Goal: Entertainment & Leisure: Browse casually

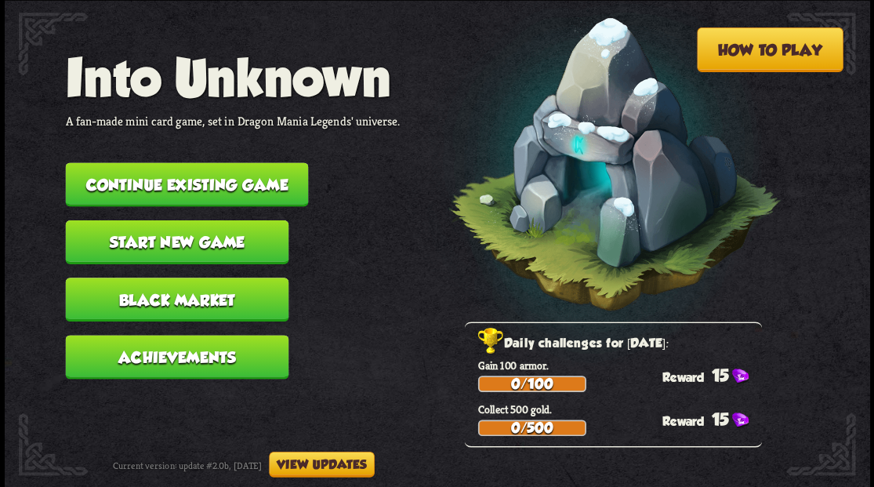
click at [196, 183] on button "Continue existing game" at bounding box center [186, 184] width 243 height 44
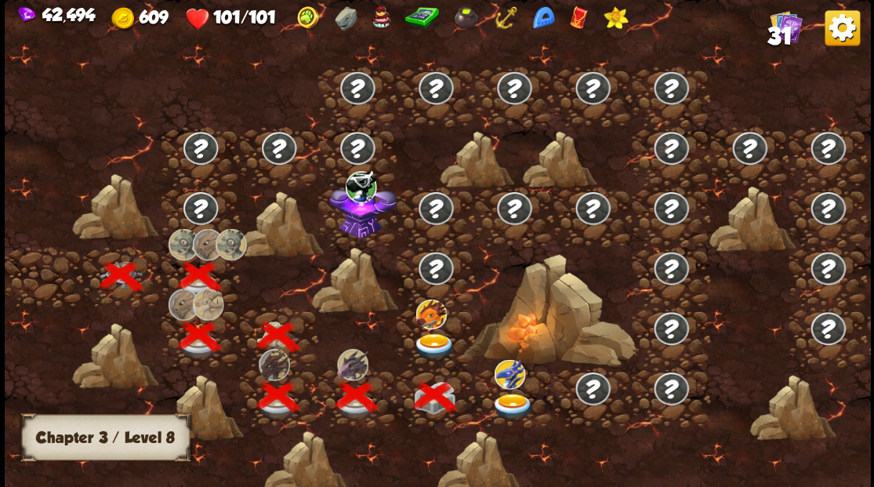
click at [430, 333] on img at bounding box center [433, 346] width 43 height 26
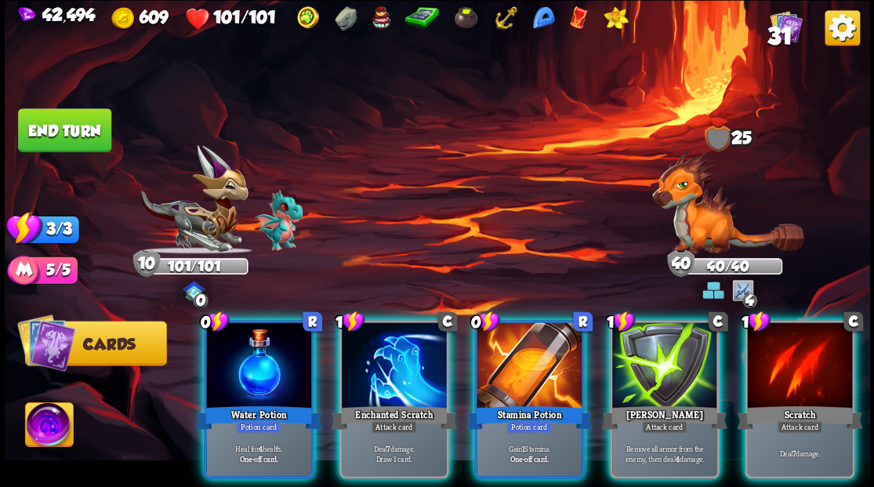
click at [57, 423] on img at bounding box center [49, 426] width 48 height 49
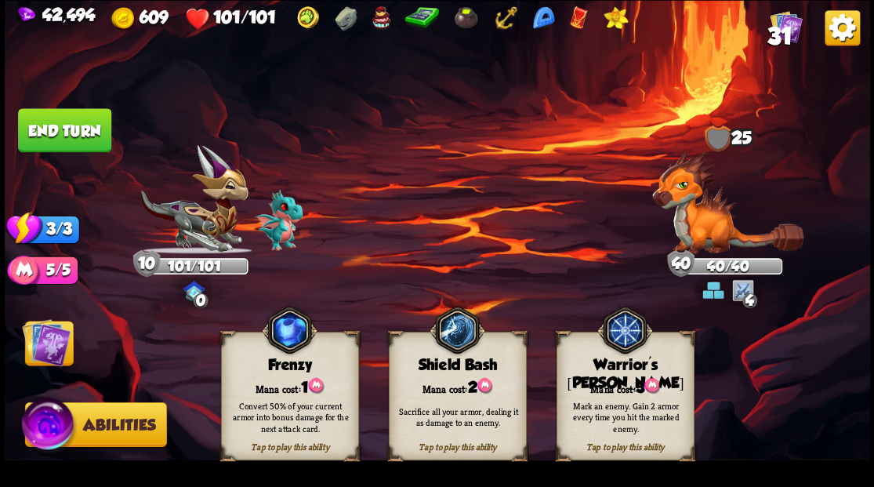
click at [621, 365] on div "Warrior's [PERSON_NAME]" at bounding box center [625, 374] width 136 height 36
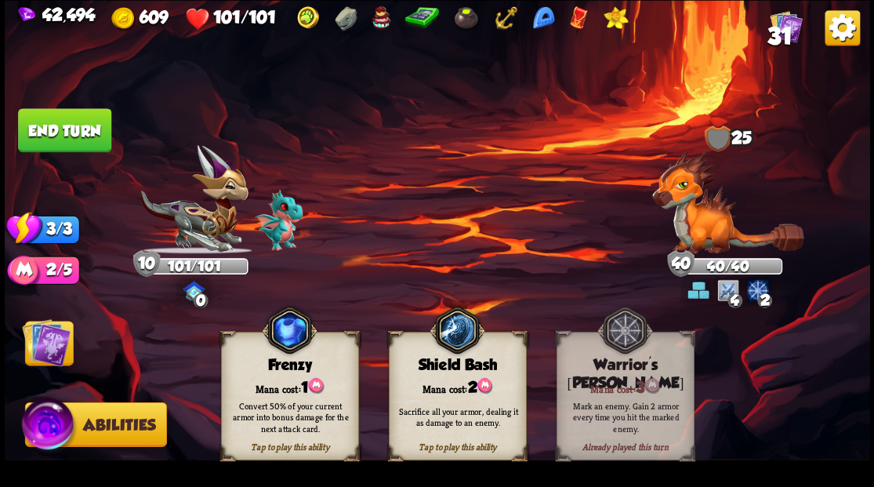
click at [27, 341] on img at bounding box center [46, 342] width 49 height 49
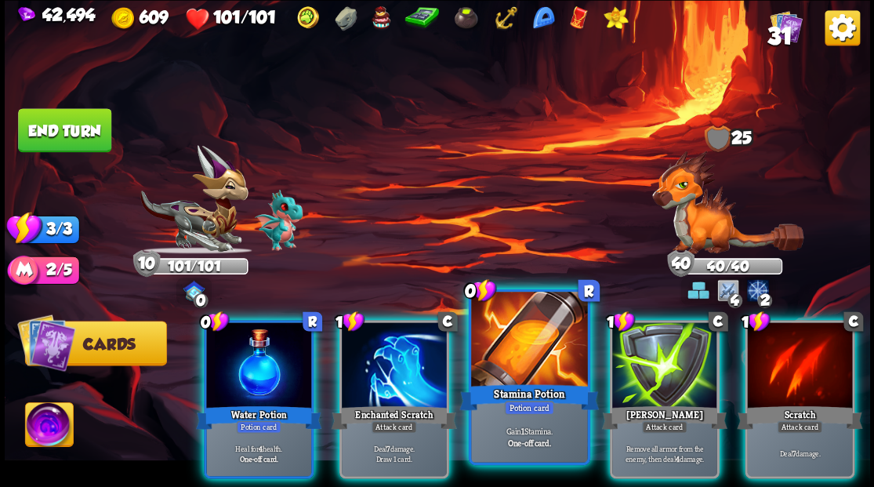
click at [510, 355] on div at bounding box center [529, 341] width 116 height 98
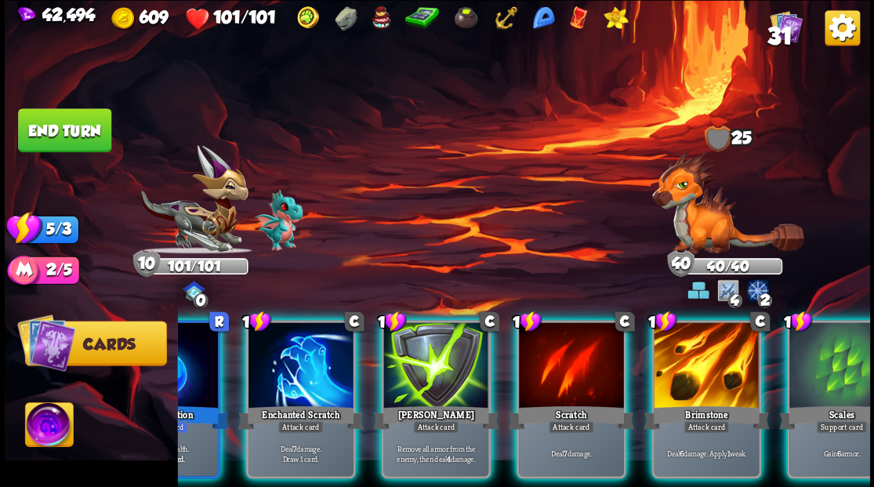
scroll to position [0, 148]
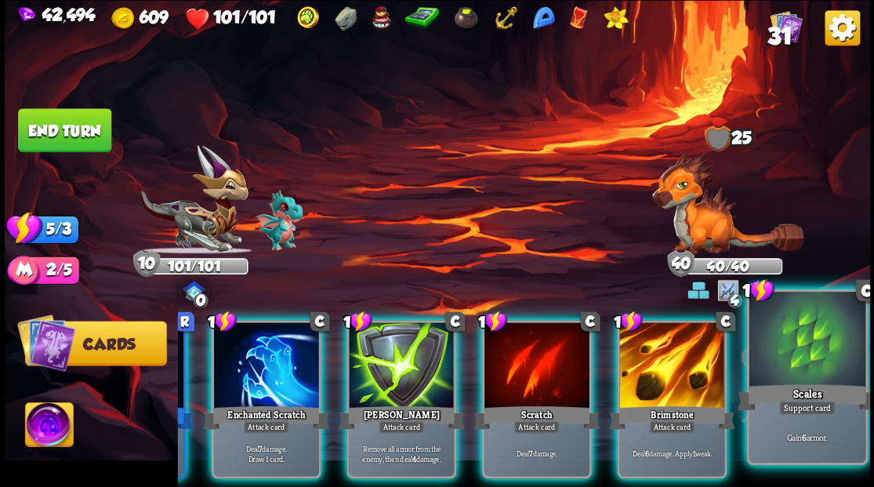
click at [829, 357] on div at bounding box center [807, 341] width 116 height 98
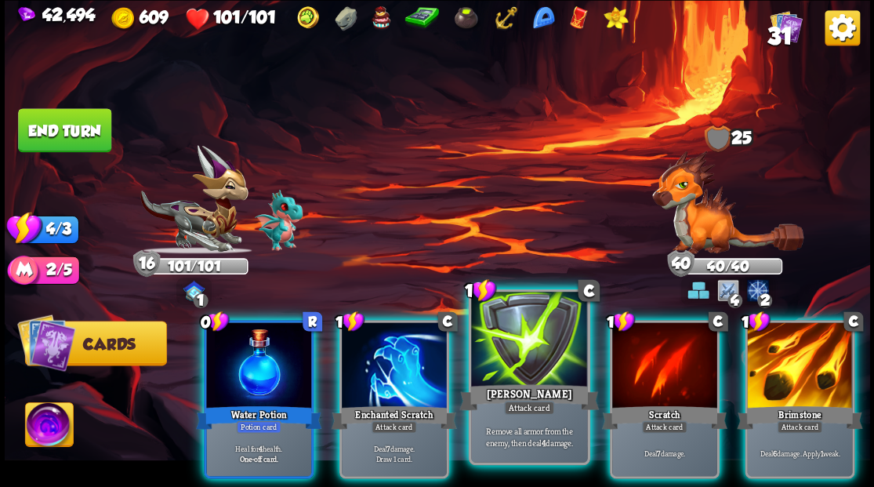
click at [524, 367] on div at bounding box center [529, 341] width 116 height 98
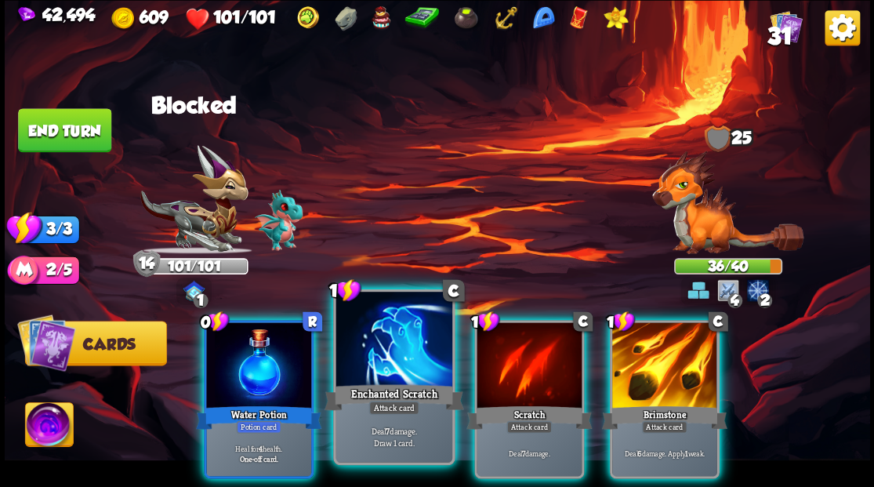
click at [397, 369] on div at bounding box center [394, 341] width 116 height 98
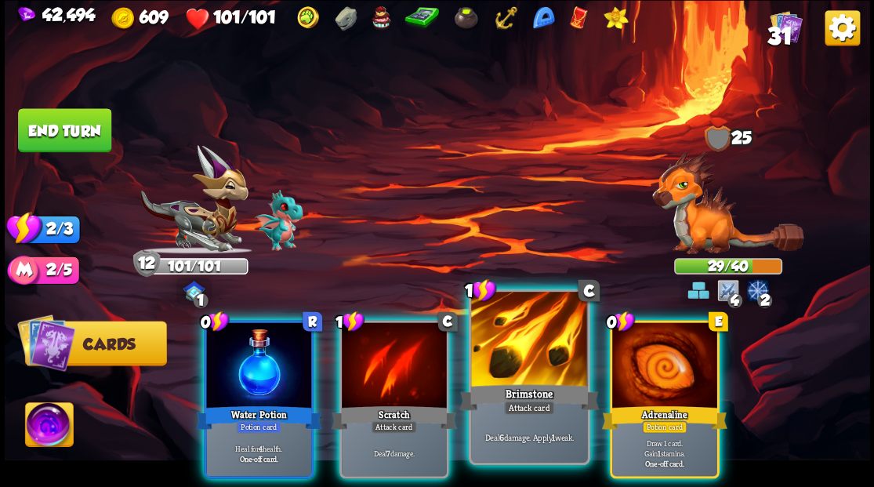
click at [522, 365] on div at bounding box center [529, 341] width 116 height 98
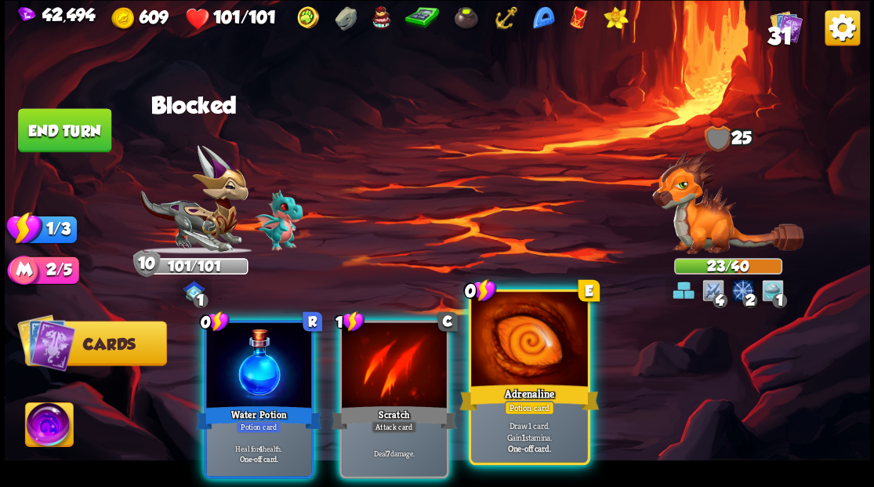
click at [543, 361] on div at bounding box center [529, 341] width 116 height 98
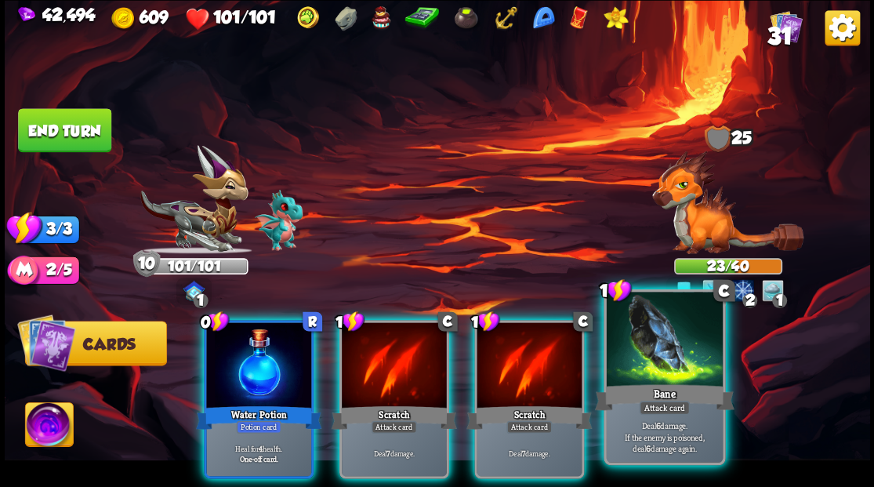
click at [693, 354] on div at bounding box center [664, 341] width 116 height 98
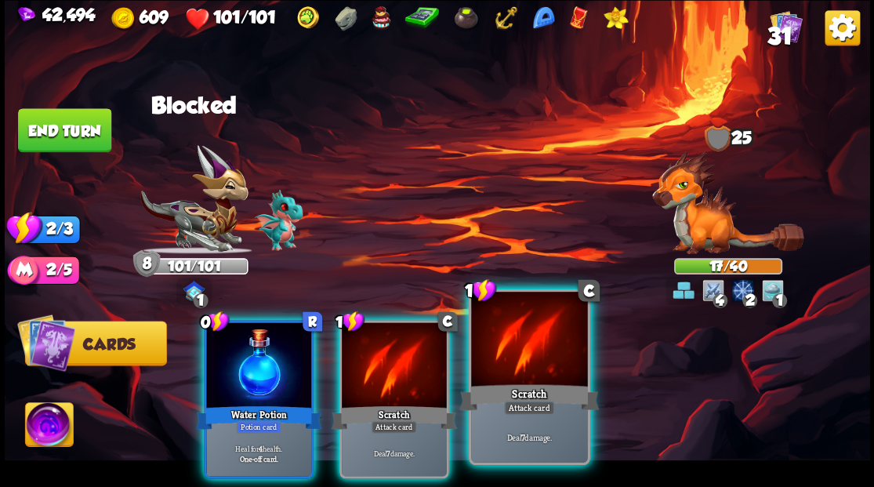
click at [528, 366] on div at bounding box center [529, 341] width 116 height 98
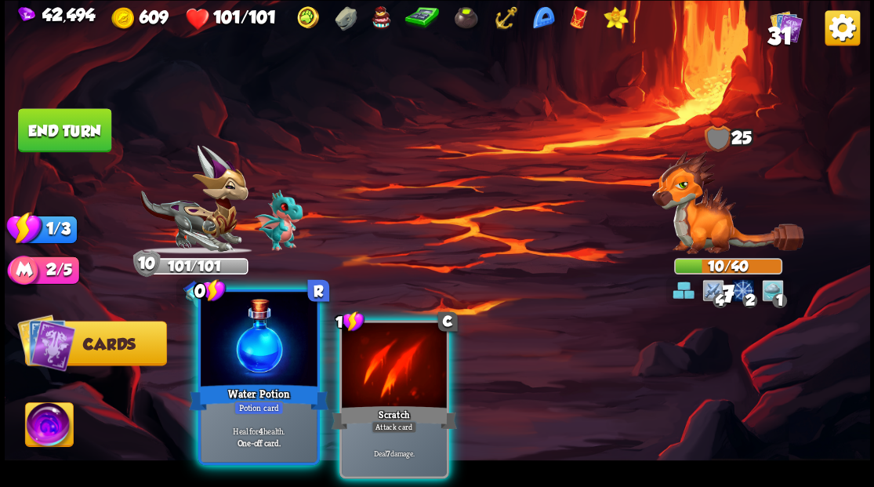
drag, startPoint x: 372, startPoint y: 360, endPoint x: 292, endPoint y: 376, distance: 80.9
click at [372, 360] on div at bounding box center [394, 366] width 105 height 89
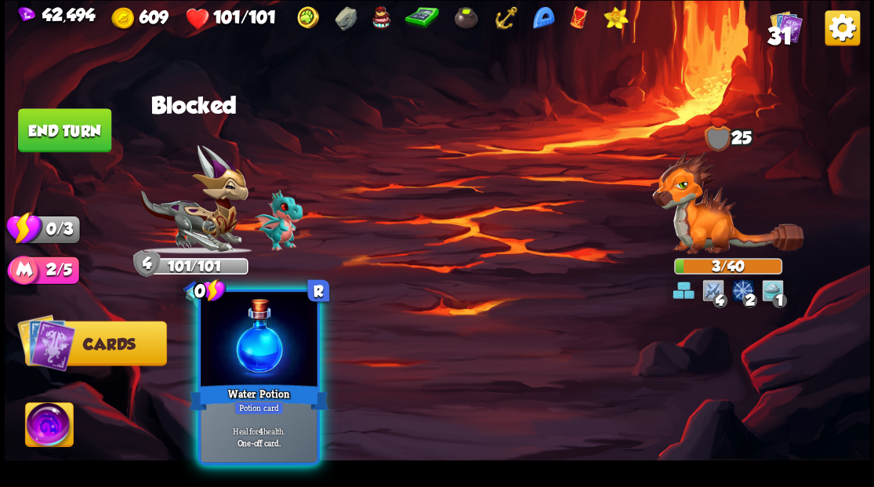
click at [260, 334] on div at bounding box center [259, 341] width 116 height 98
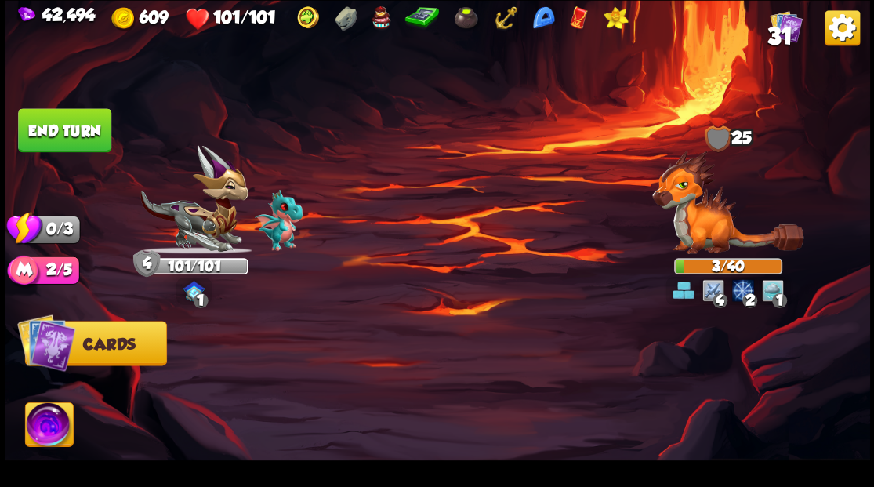
click at [73, 118] on button "End turn" at bounding box center [64, 130] width 93 height 44
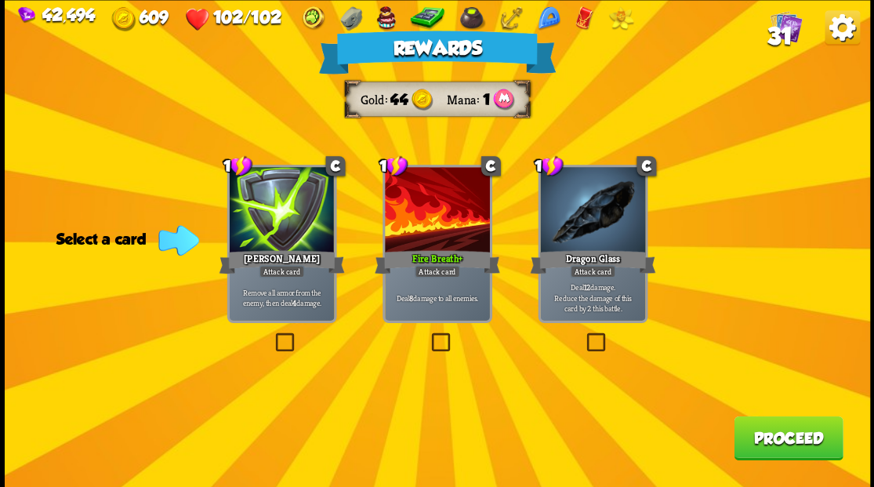
click at [782, 24] on span "31" at bounding box center [779, 35] width 25 height 27
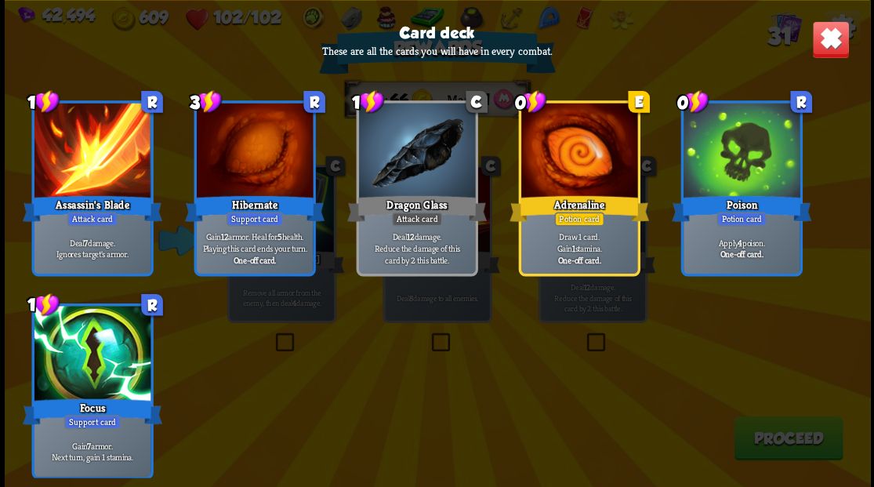
scroll to position [1199, 0]
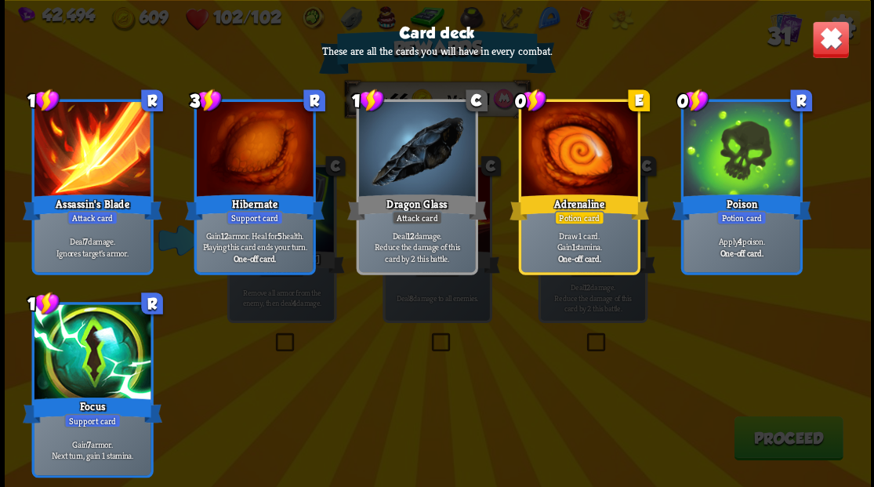
click at [829, 46] on img at bounding box center [830, 39] width 38 height 38
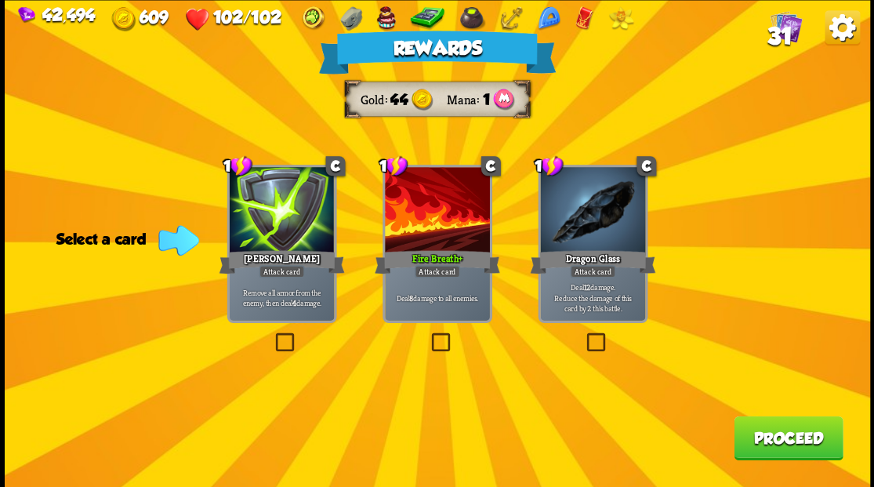
click at [428, 335] on label at bounding box center [428, 335] width 0 height 0
click at [0, 0] on input "checkbox" at bounding box center [0, 0] width 0 height 0
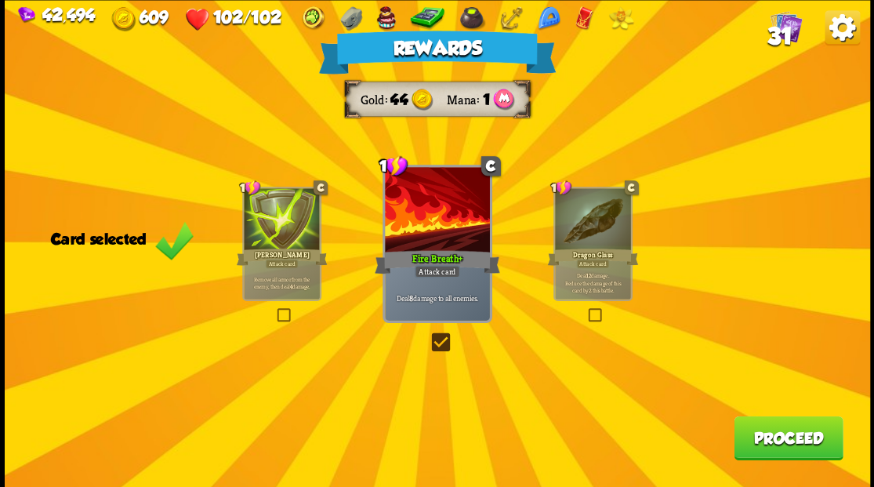
click at [776, 450] on button "Proceed" at bounding box center [788, 438] width 109 height 44
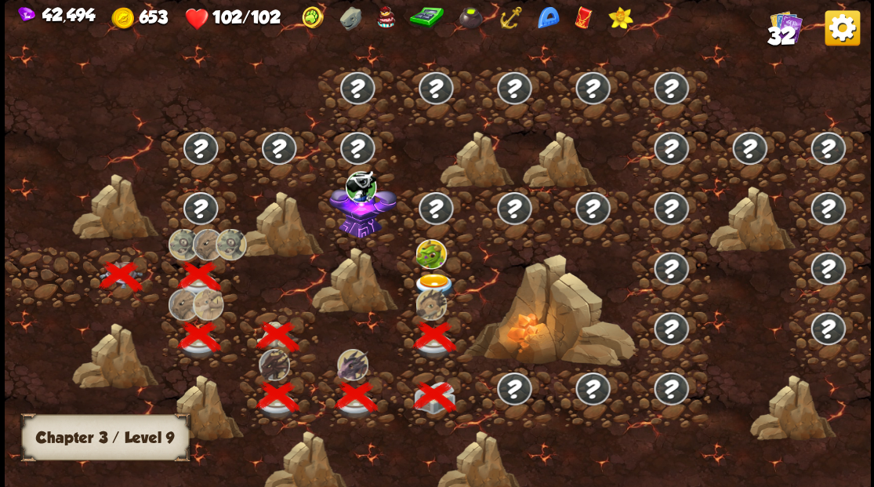
click at [423, 274] on img at bounding box center [433, 286] width 43 height 26
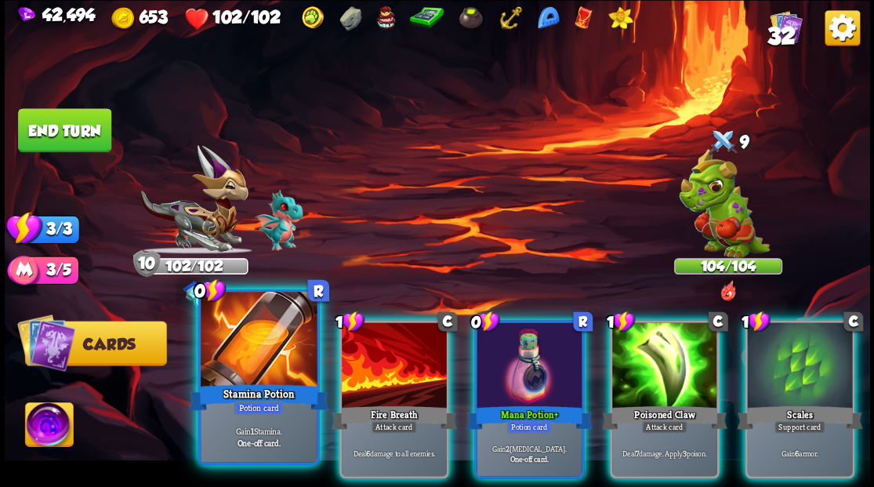
click at [223, 336] on div at bounding box center [259, 341] width 116 height 98
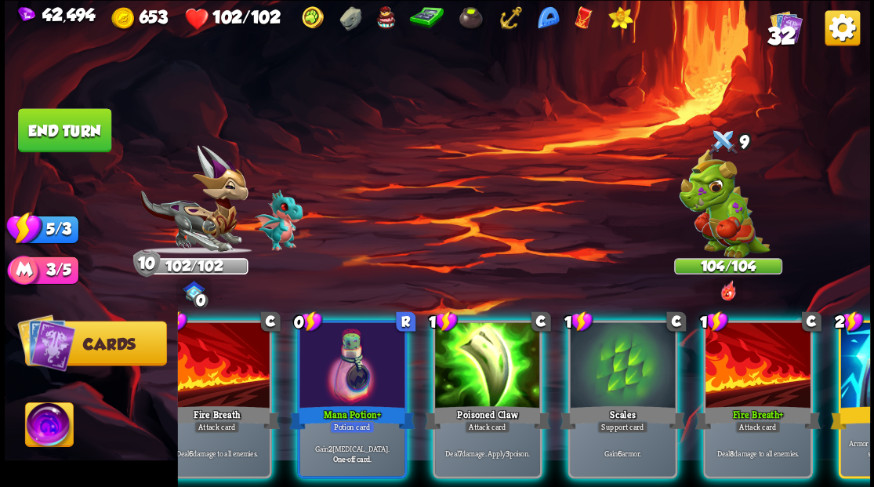
scroll to position [0, 148]
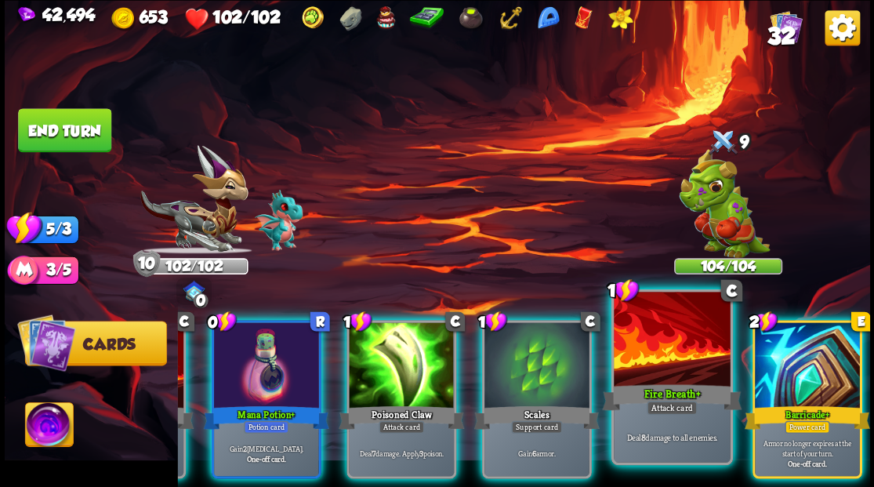
click at [810, 357] on div at bounding box center [807, 366] width 105 height 89
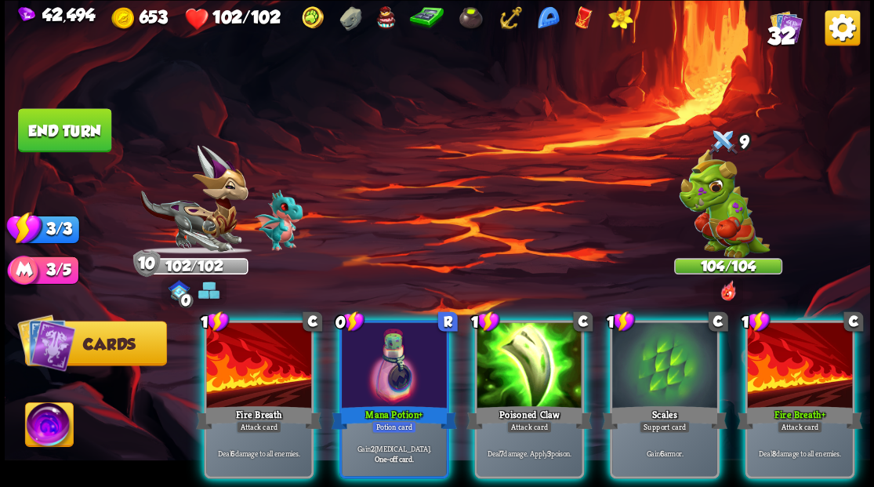
click at [653, 340] on div at bounding box center [664, 366] width 105 height 89
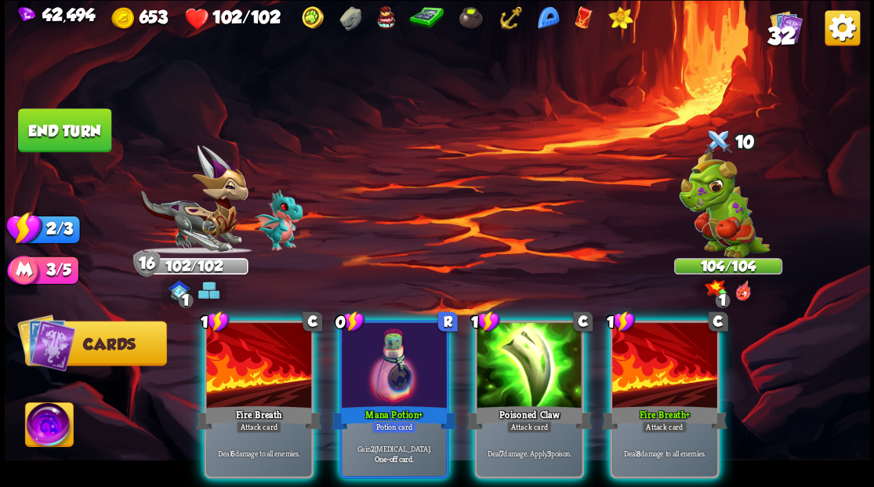
click at [47, 434] on img at bounding box center [49, 426] width 48 height 49
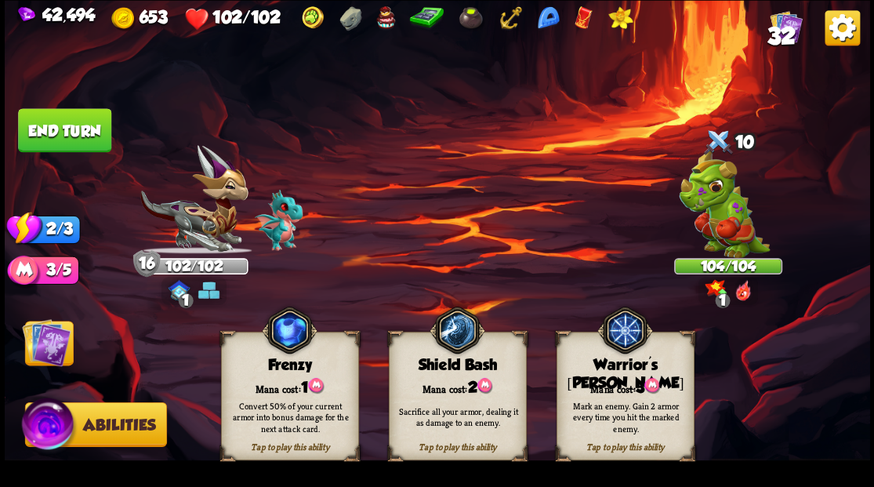
click at [625, 396] on div "Mark an enemy. Gain 2 armor every time you hit the marked enemy." at bounding box center [626, 417] width 138 height 54
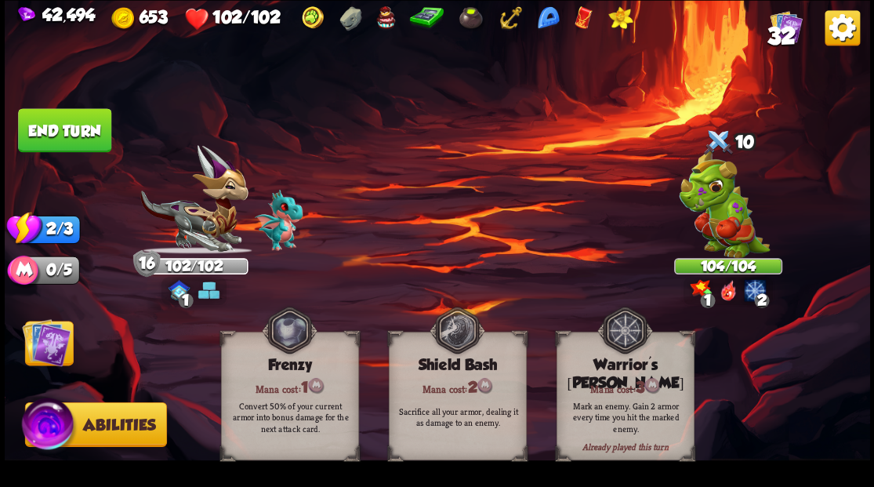
click at [43, 356] on img at bounding box center [46, 342] width 49 height 49
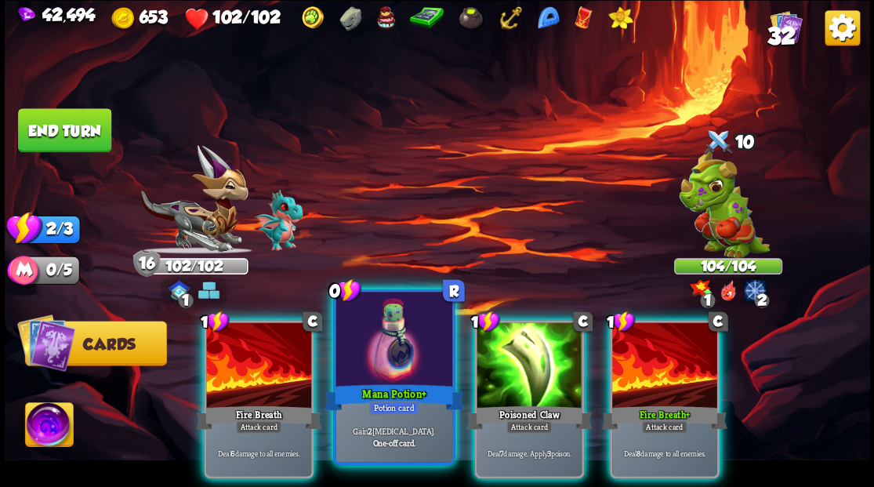
click at [378, 368] on div at bounding box center [394, 341] width 116 height 98
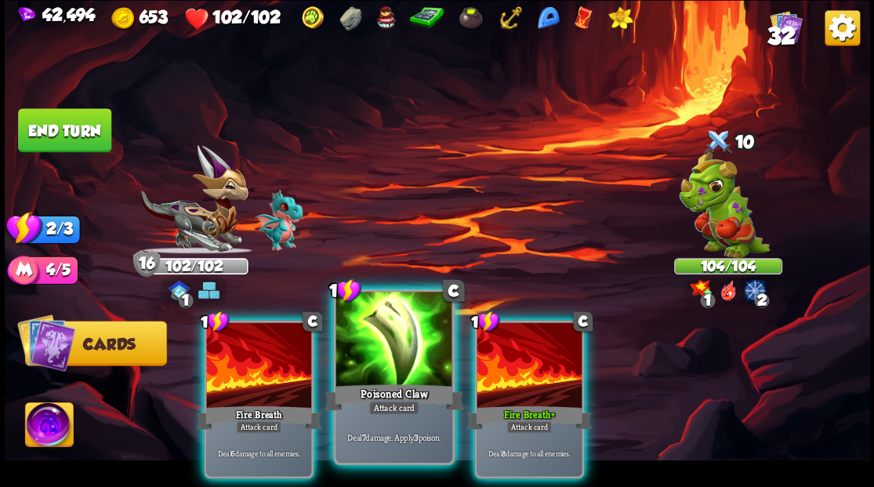
click at [378, 357] on div at bounding box center [394, 341] width 116 height 98
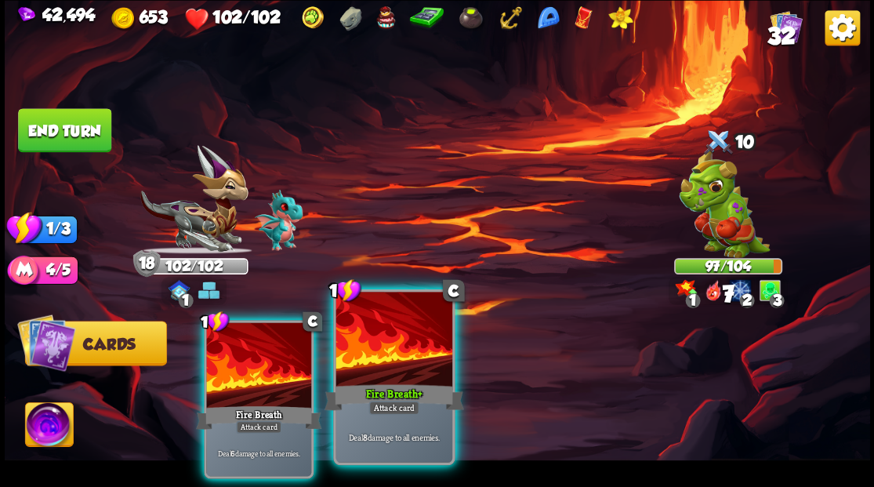
click at [377, 357] on div at bounding box center [394, 341] width 116 height 98
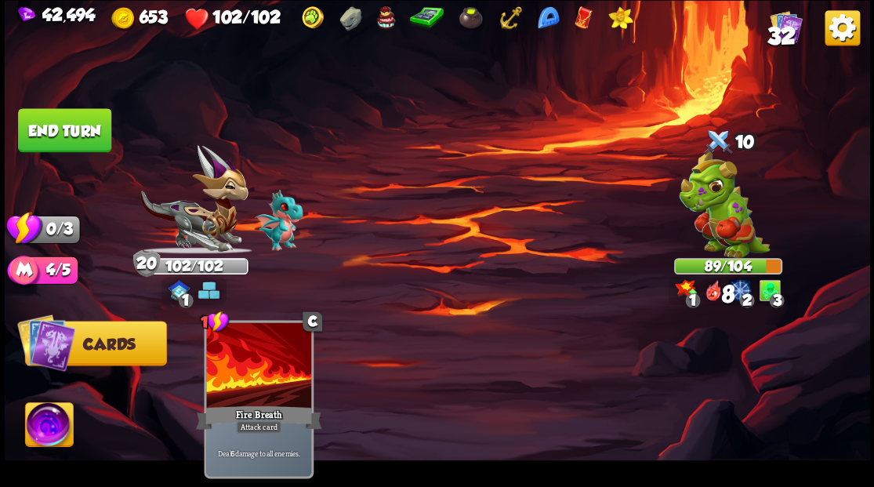
click at [96, 140] on button "End turn" at bounding box center [64, 130] width 93 height 44
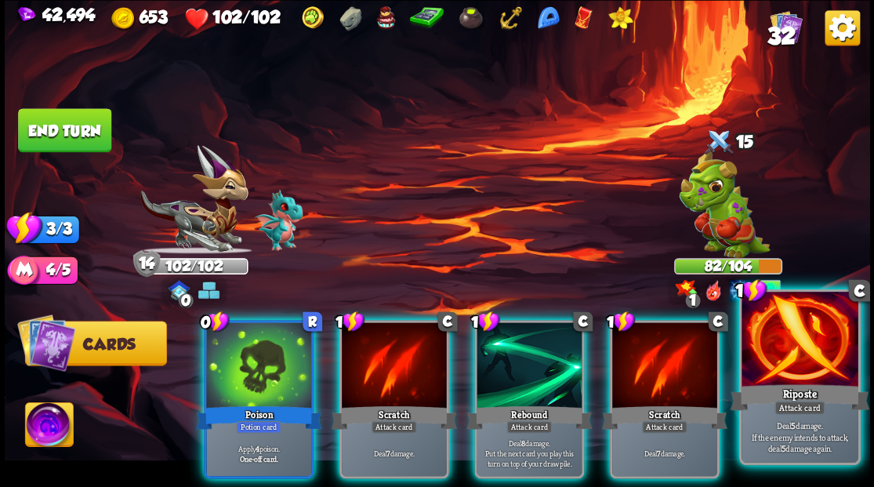
click at [812, 361] on div at bounding box center [800, 341] width 116 height 98
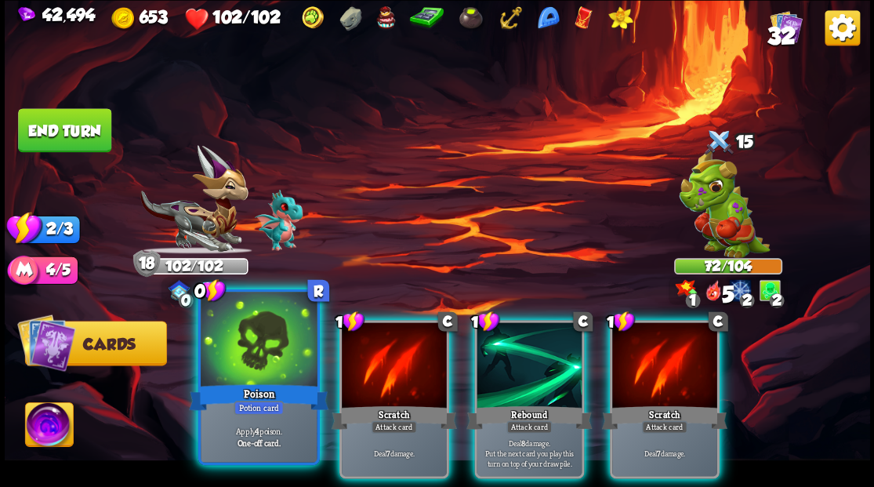
click at [272, 342] on div at bounding box center [259, 341] width 116 height 98
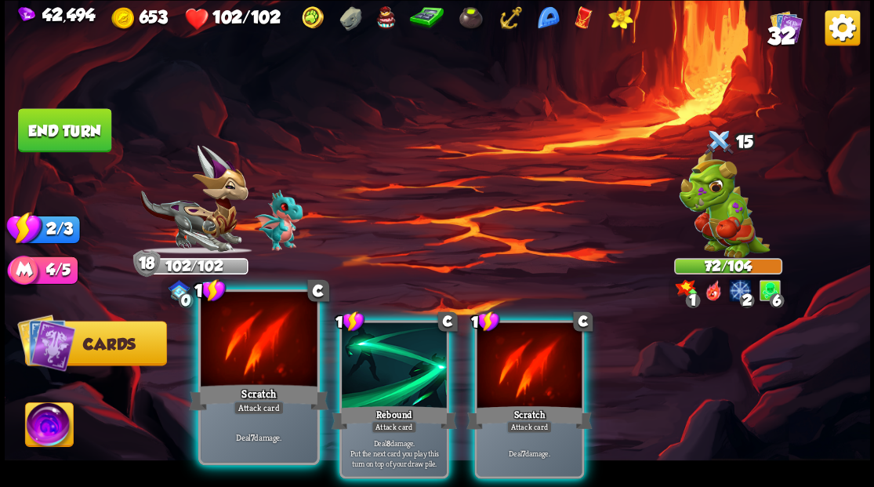
drag, startPoint x: 271, startPoint y: 340, endPoint x: 254, endPoint y: 314, distance: 31.7
click at [270, 338] on div at bounding box center [259, 341] width 116 height 98
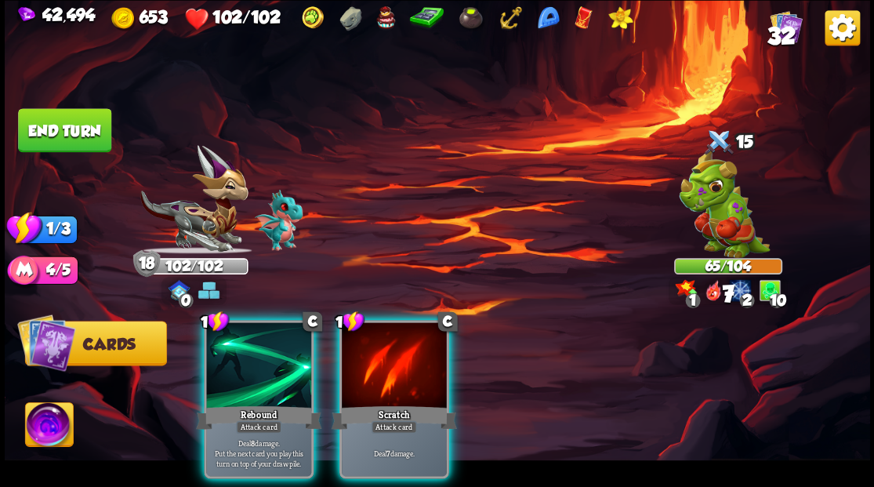
drag, startPoint x: 273, startPoint y: 345, endPoint x: 260, endPoint y: 315, distance: 32.6
click at [273, 344] on div at bounding box center [258, 366] width 105 height 89
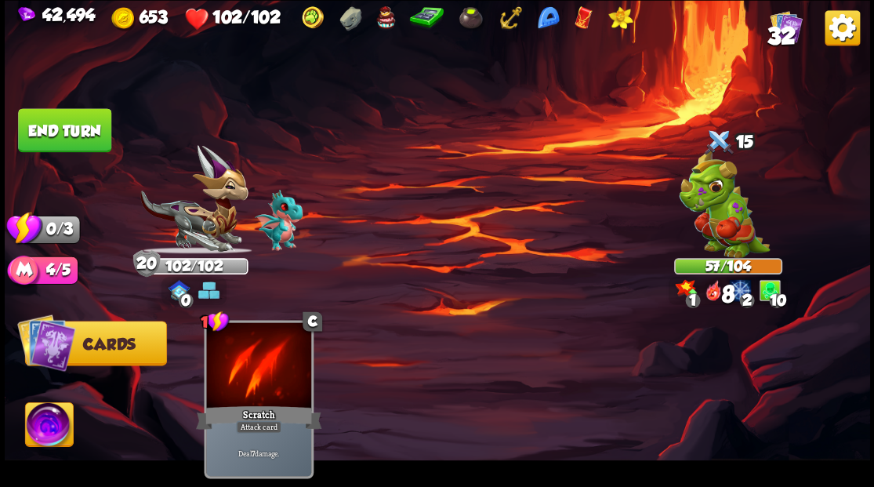
click at [78, 134] on button "End turn" at bounding box center [64, 130] width 93 height 44
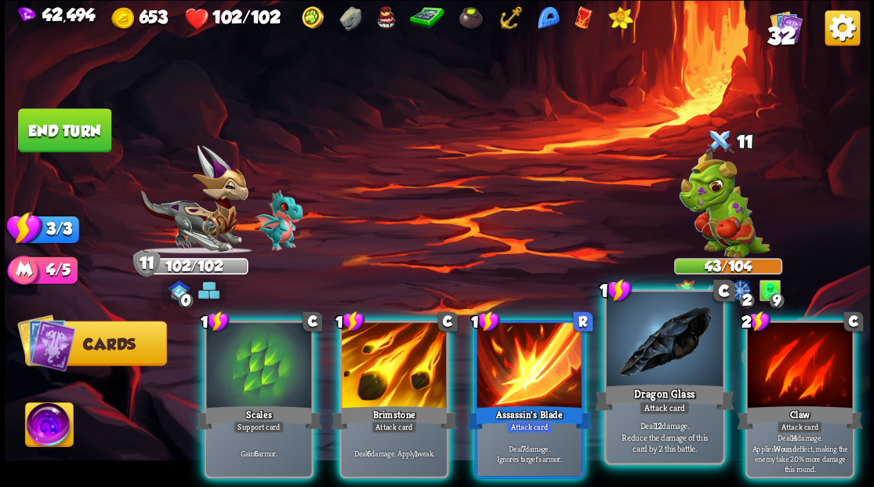
click at [644, 354] on div at bounding box center [664, 341] width 116 height 98
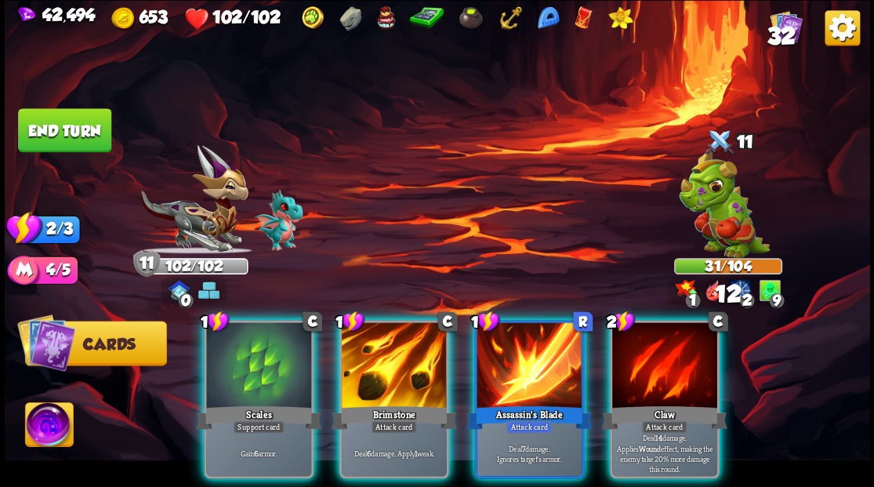
click at [644, 354] on div at bounding box center [664, 366] width 105 height 89
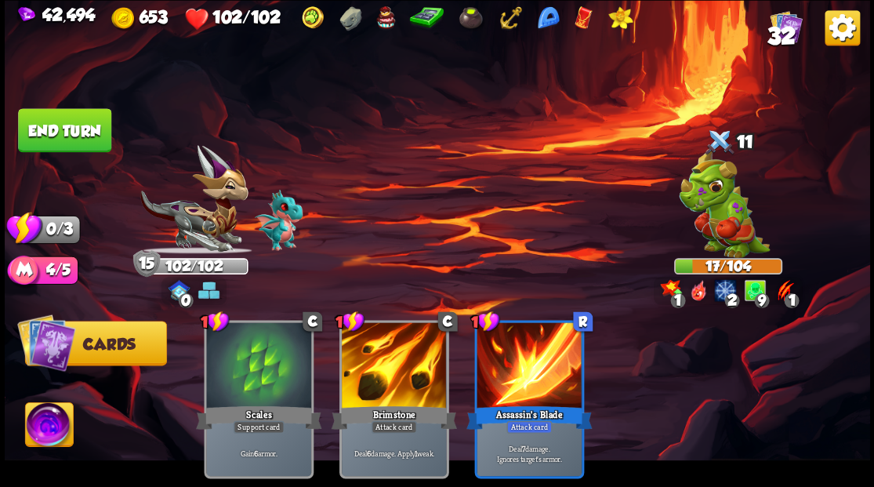
click at [62, 132] on button "End turn" at bounding box center [64, 130] width 93 height 44
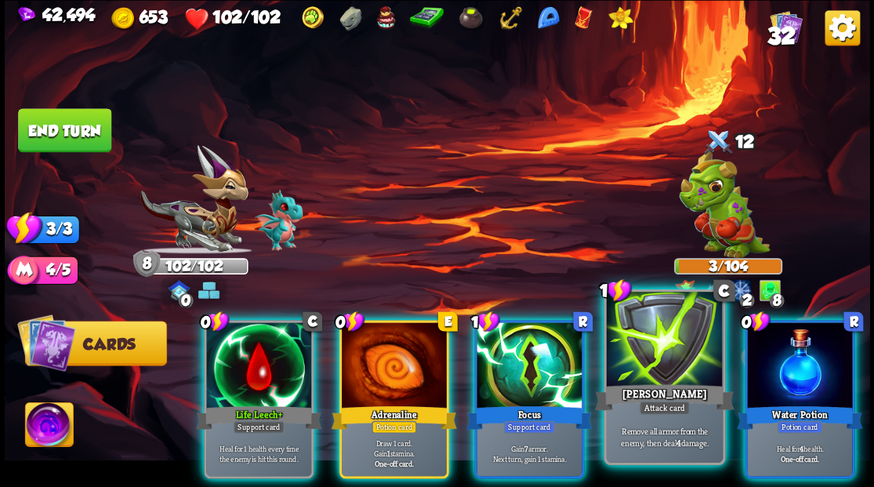
click at [673, 323] on div at bounding box center [664, 341] width 116 height 98
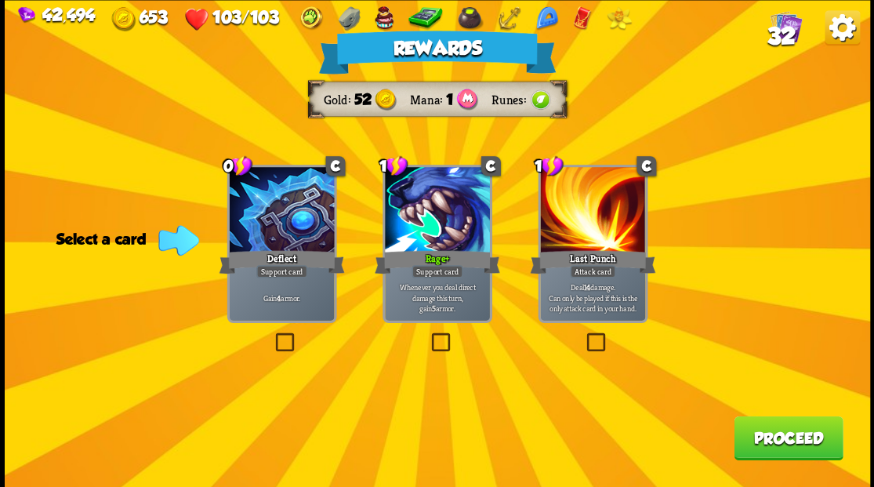
click at [272, 335] on label at bounding box center [272, 335] width 0 height 0
click at [0, 0] on input "checkbox" at bounding box center [0, 0] width 0 height 0
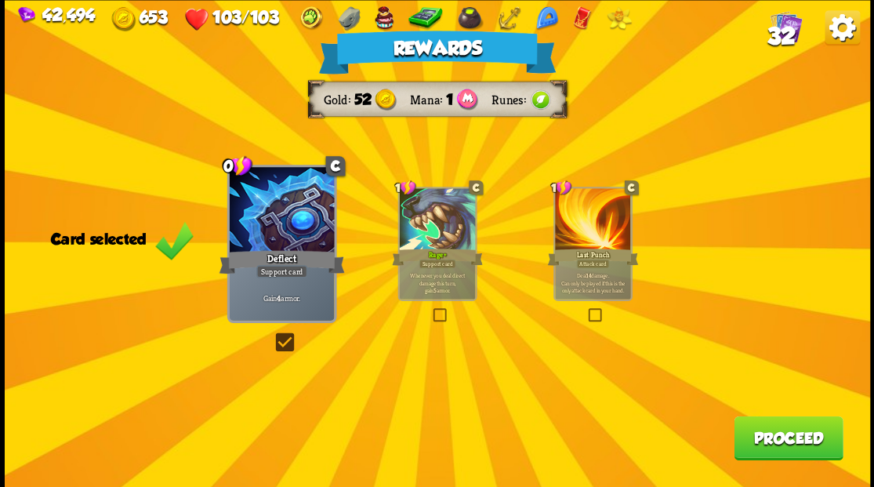
click at [782, 439] on button "Proceed" at bounding box center [788, 438] width 109 height 44
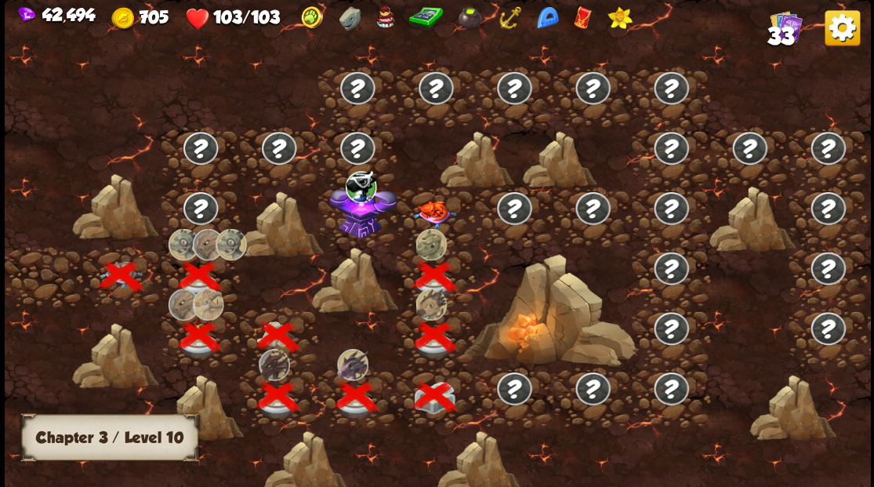
click at [420, 210] on img at bounding box center [433, 213] width 43 height 27
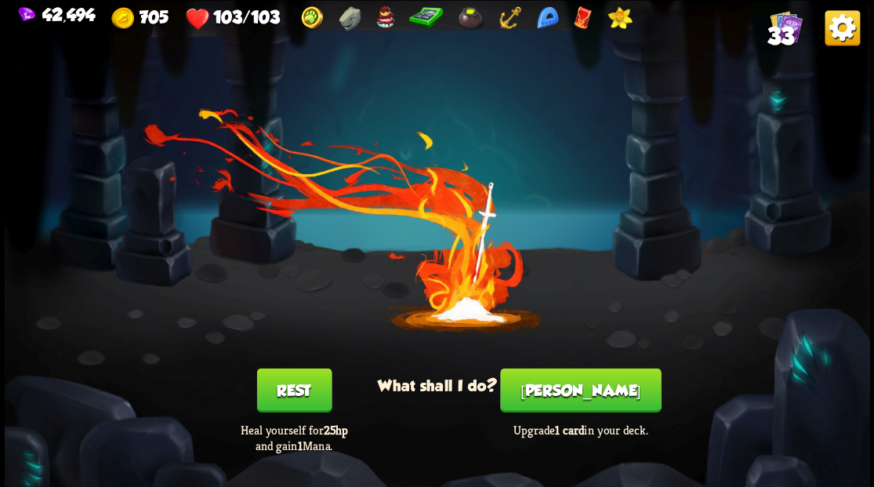
click at [575, 384] on button "[PERSON_NAME]" at bounding box center [580, 390] width 161 height 44
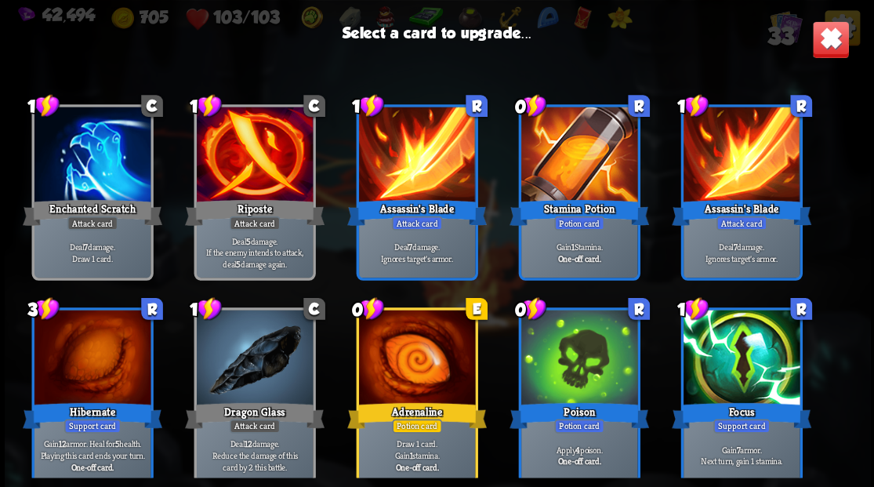
scroll to position [731, 0]
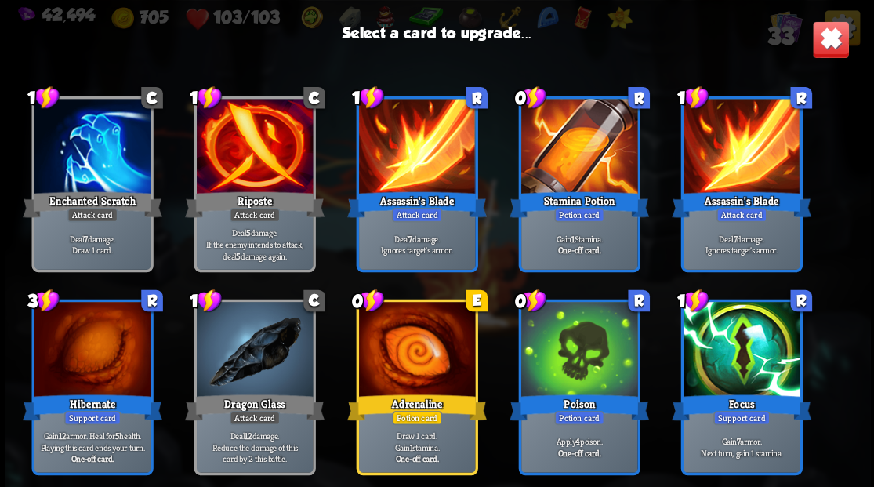
click at [821, 49] on img at bounding box center [830, 39] width 38 height 38
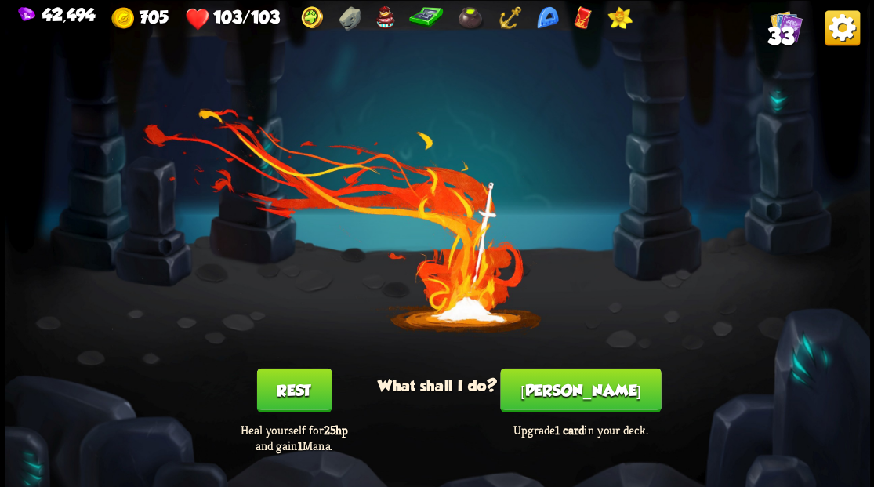
click at [567, 395] on button "[PERSON_NAME]" at bounding box center [580, 390] width 161 height 44
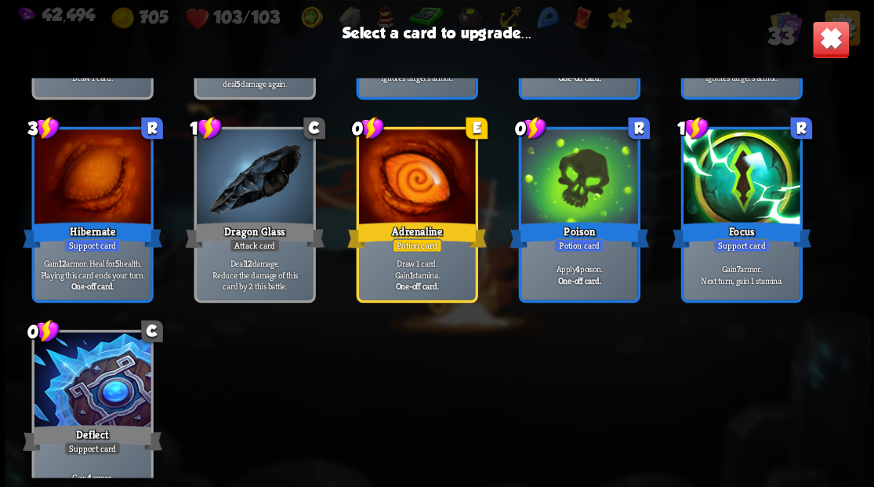
scroll to position [941, 0]
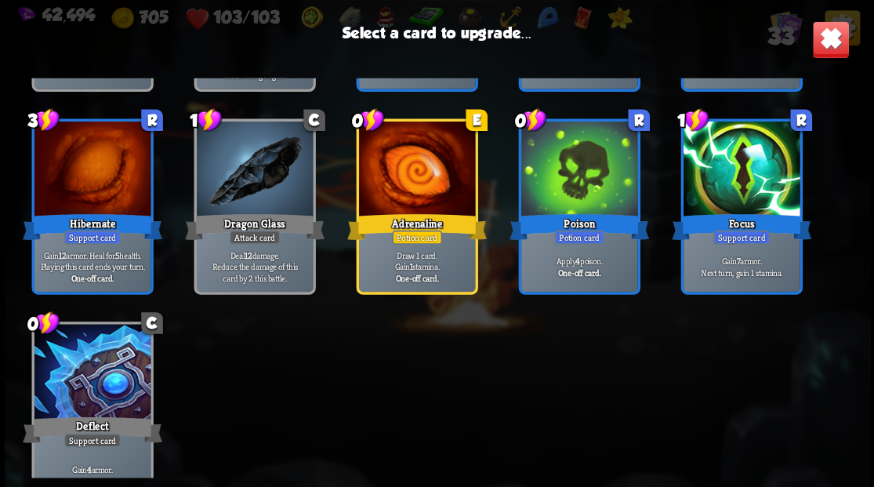
drag, startPoint x: 69, startPoint y: 383, endPoint x: 122, endPoint y: 353, distance: 61.1
click at [70, 383] on div at bounding box center [92, 373] width 116 height 98
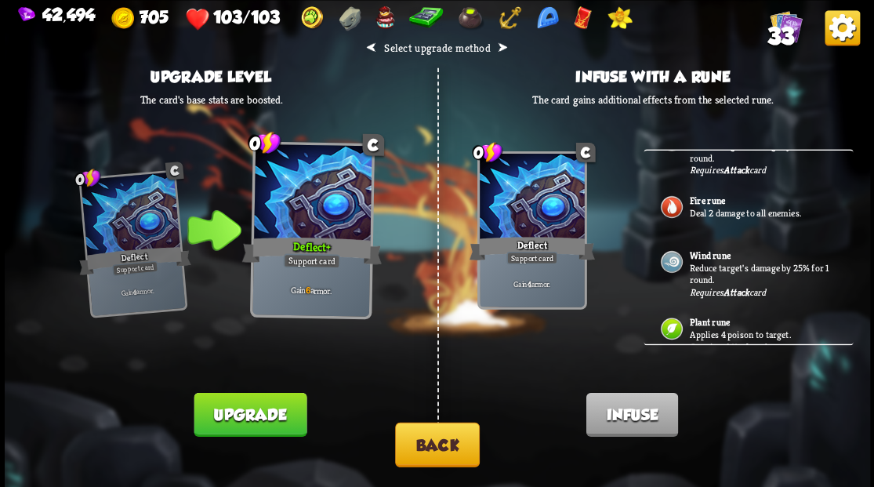
scroll to position [267, 0]
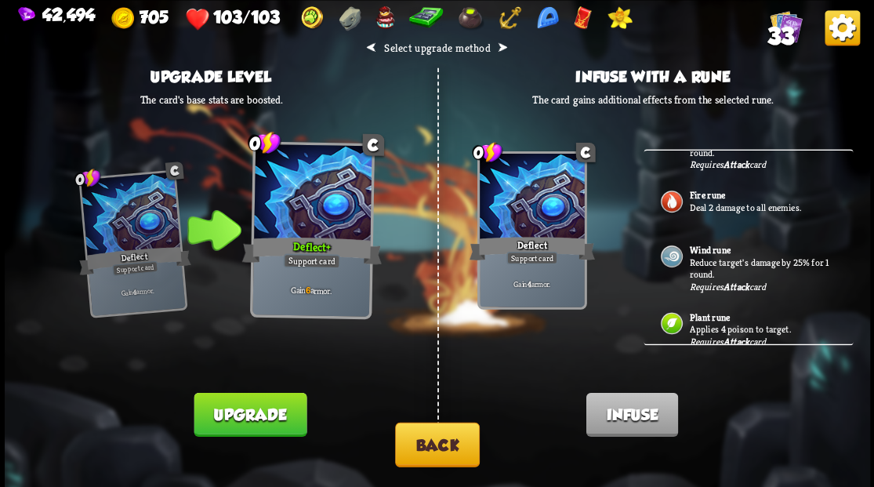
click at [422, 435] on button "Back" at bounding box center [437, 444] width 85 height 45
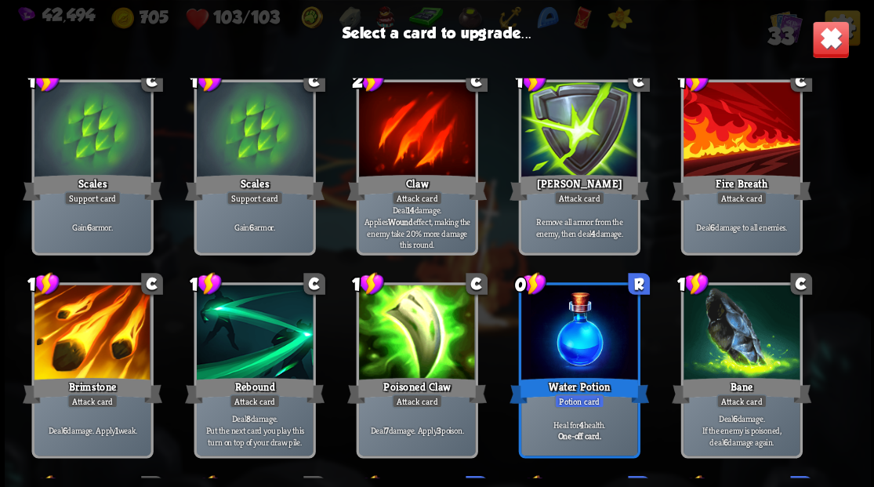
scroll to position [314, 0]
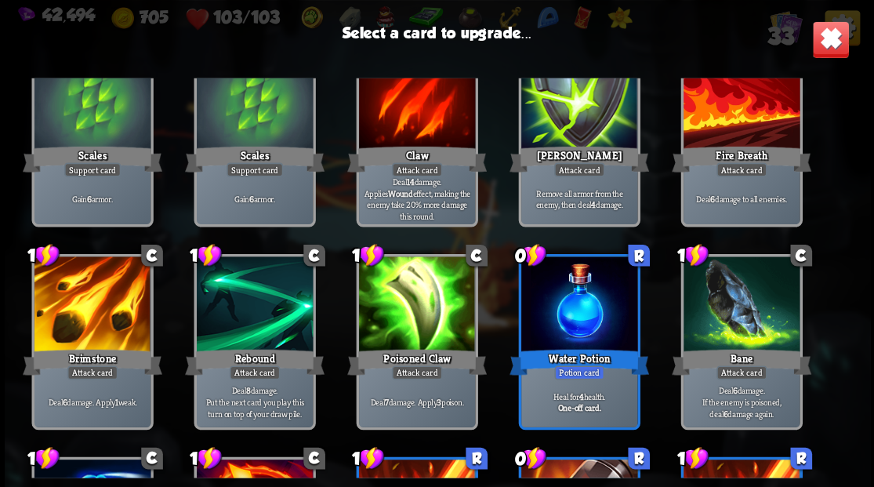
click at [100, 299] on div at bounding box center [92, 305] width 116 height 98
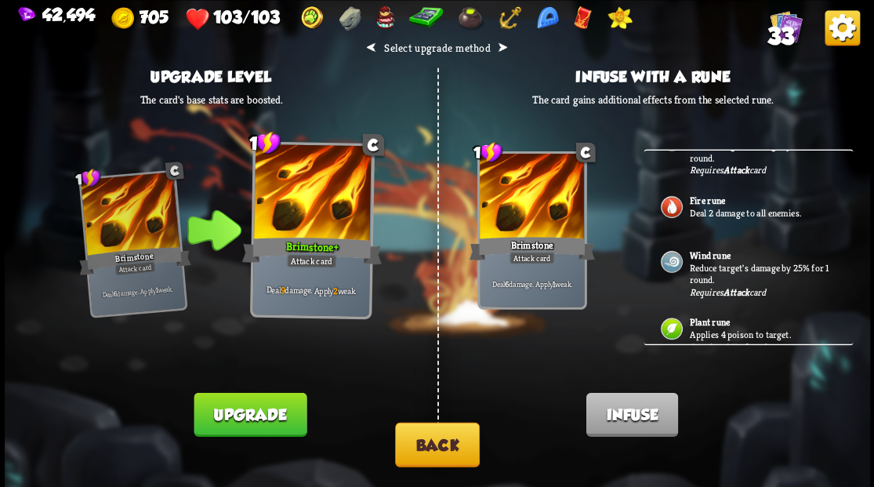
scroll to position [267, 0]
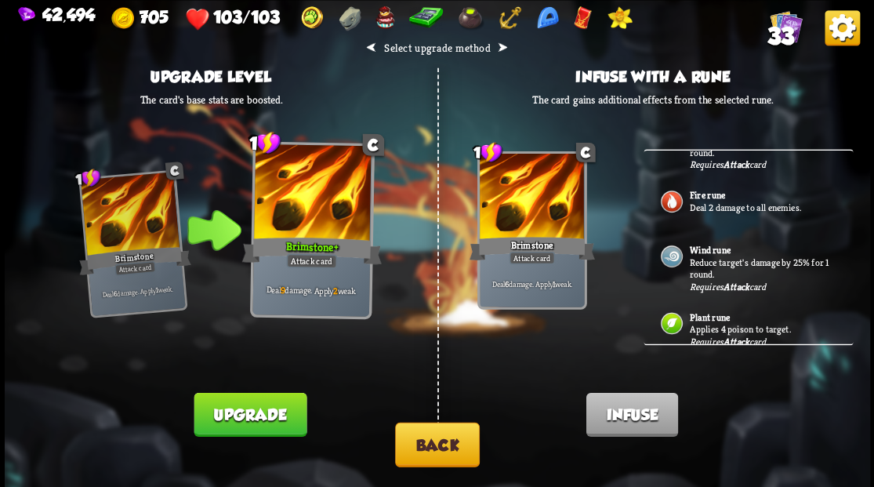
drag, startPoint x: 420, startPoint y: 445, endPoint x: 430, endPoint y: 430, distance: 18.3
click at [430, 430] on button "Back" at bounding box center [437, 444] width 85 height 45
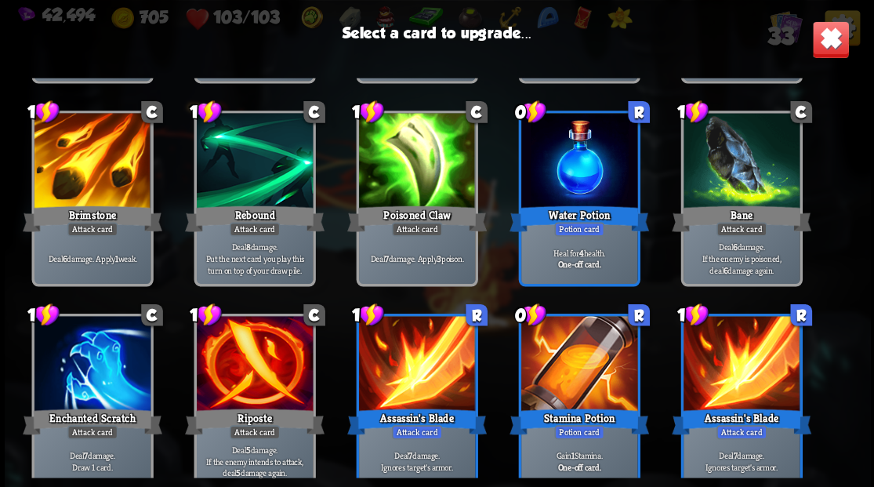
scroll to position [522, 0]
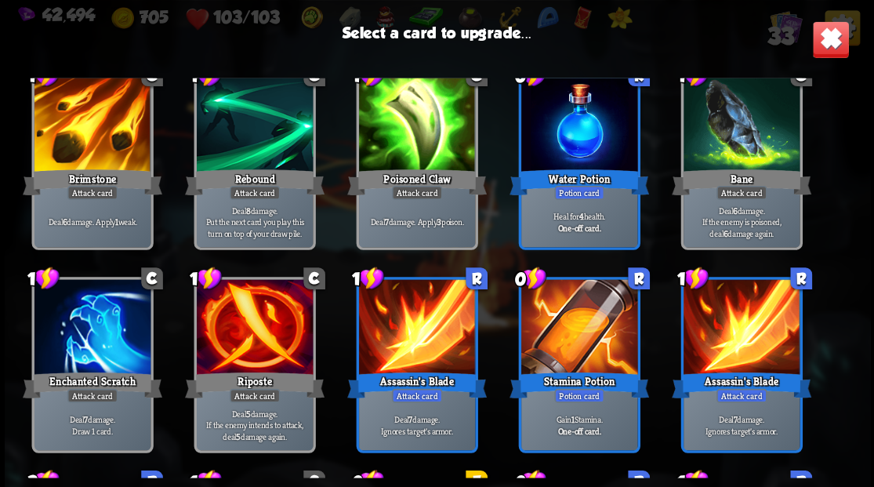
click at [80, 310] on div at bounding box center [92, 328] width 116 height 98
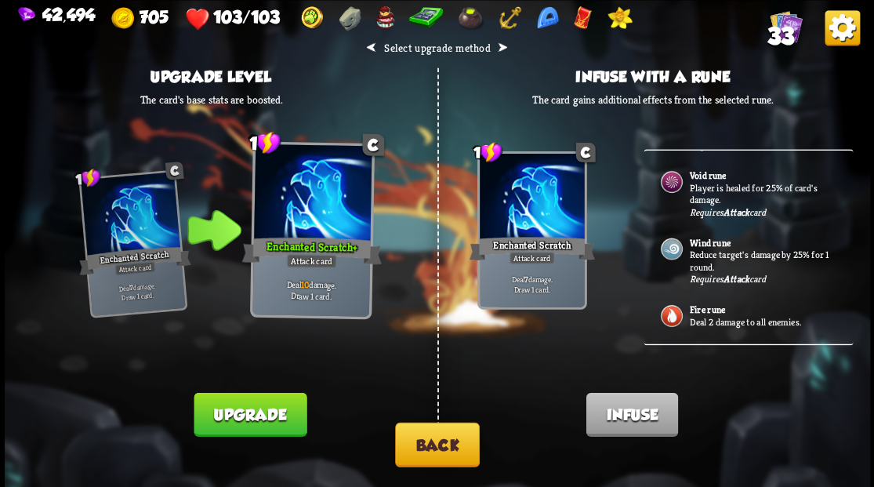
scroll to position [157, 0]
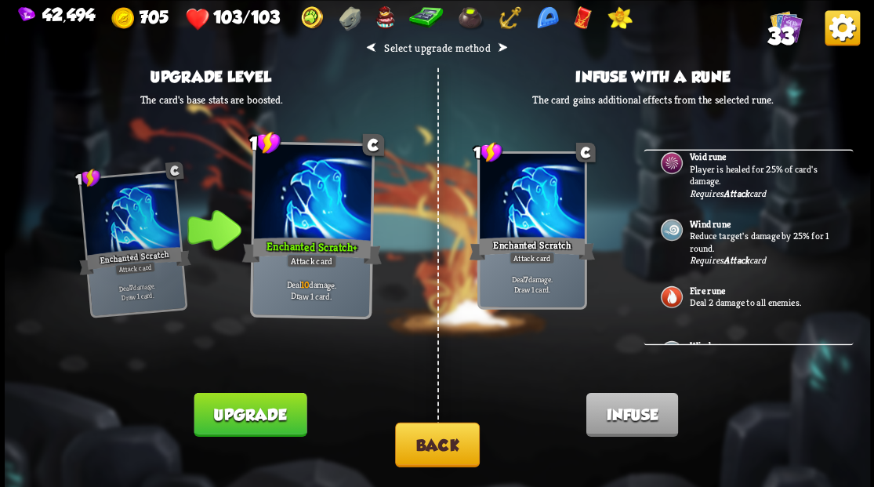
click at [706, 229] on p "Reduce target's damage by 25% for 1 round." at bounding box center [762, 241] width 147 height 24
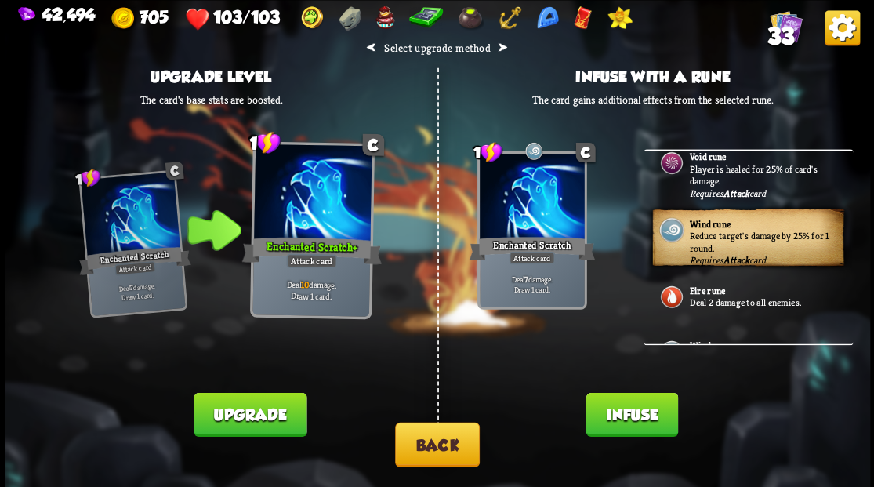
click at [615, 412] on button "Infuse" at bounding box center [632, 414] width 92 height 44
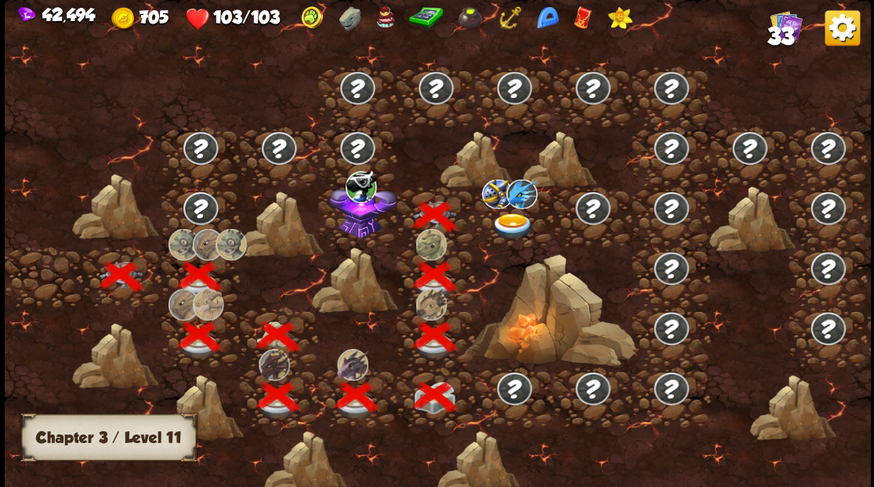
scroll to position [0, 238]
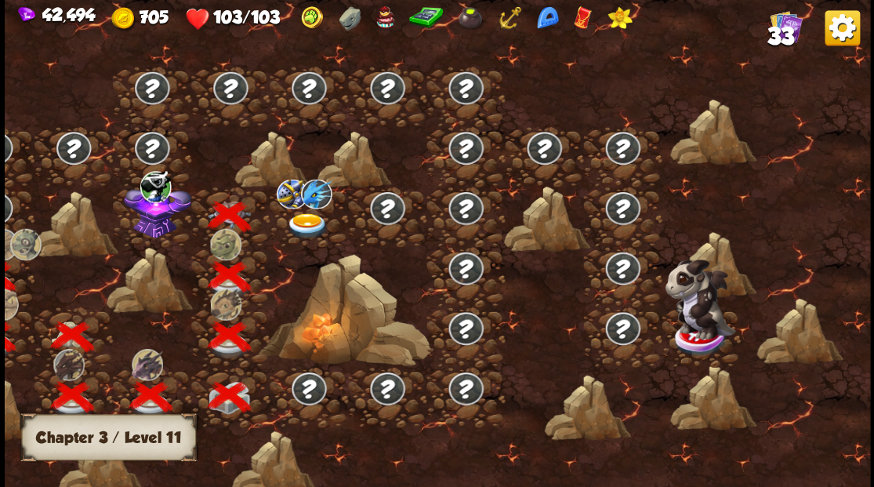
click at [138, 227] on img at bounding box center [156, 209] width 67 height 58
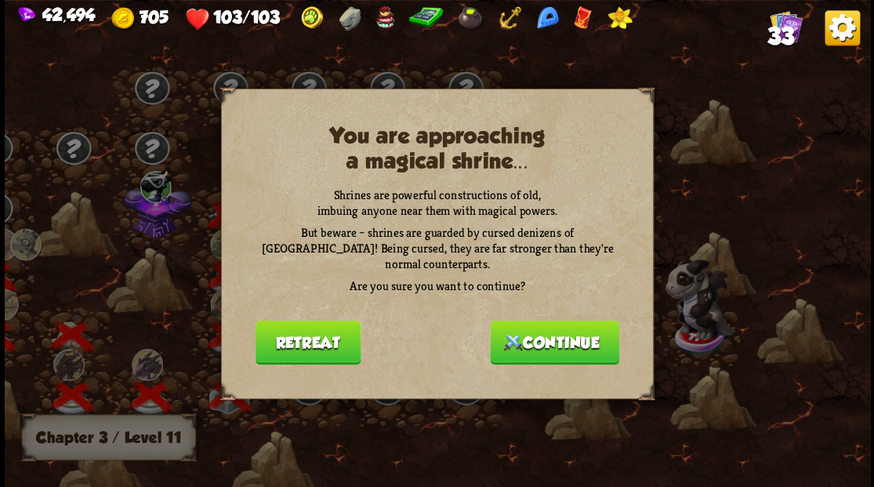
click at [540, 339] on button "Continue" at bounding box center [554, 342] width 129 height 44
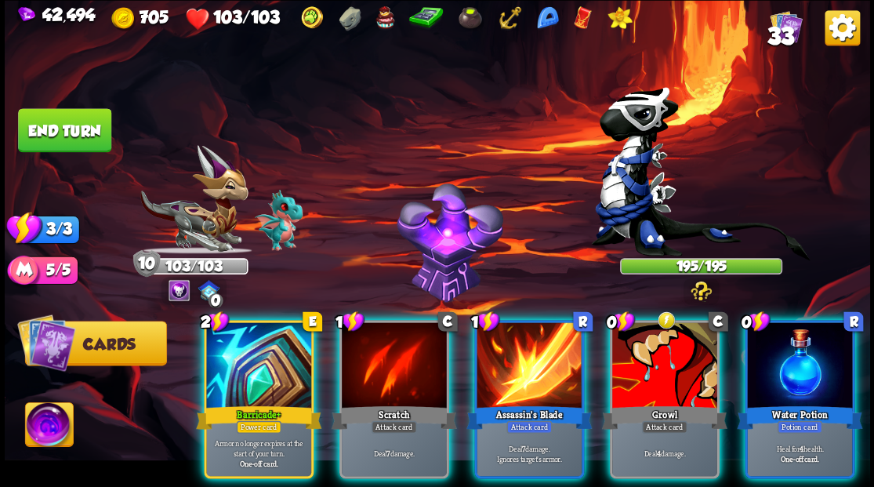
click at [257, 332] on div at bounding box center [258, 366] width 105 height 89
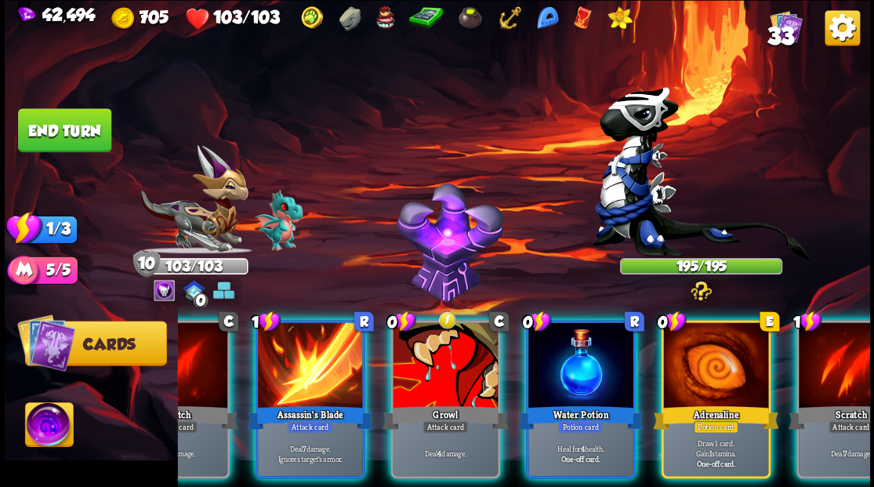
scroll to position [0, 148]
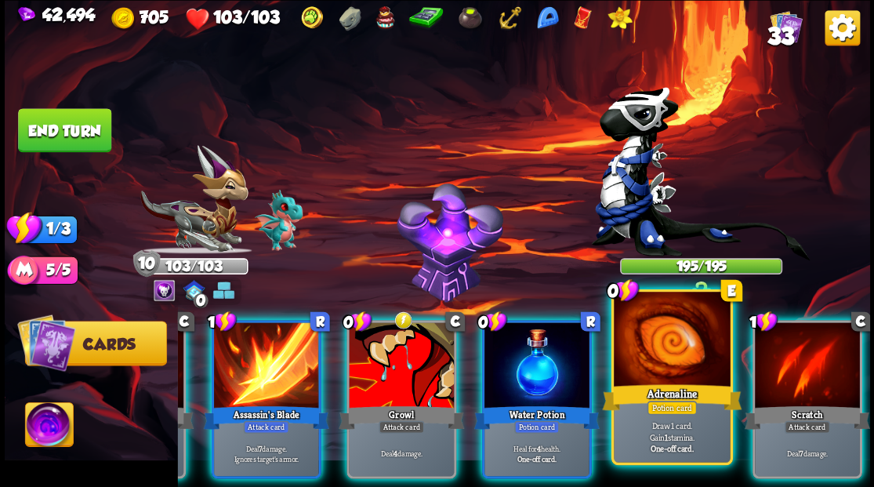
click at [673, 373] on div at bounding box center [672, 341] width 116 height 98
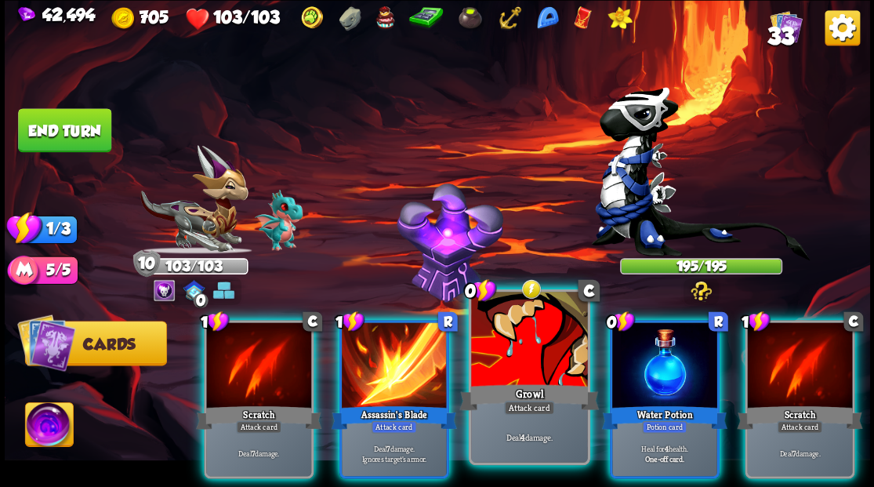
scroll to position [0, 0]
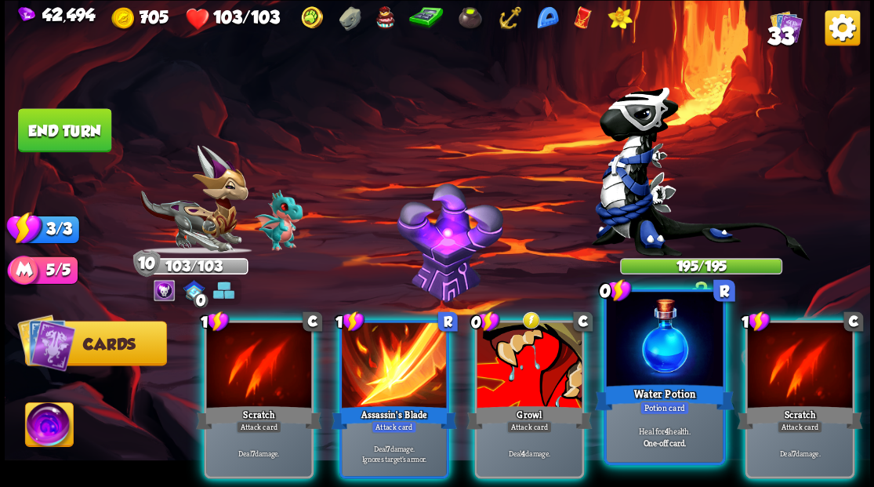
click at [639, 334] on div at bounding box center [664, 341] width 116 height 98
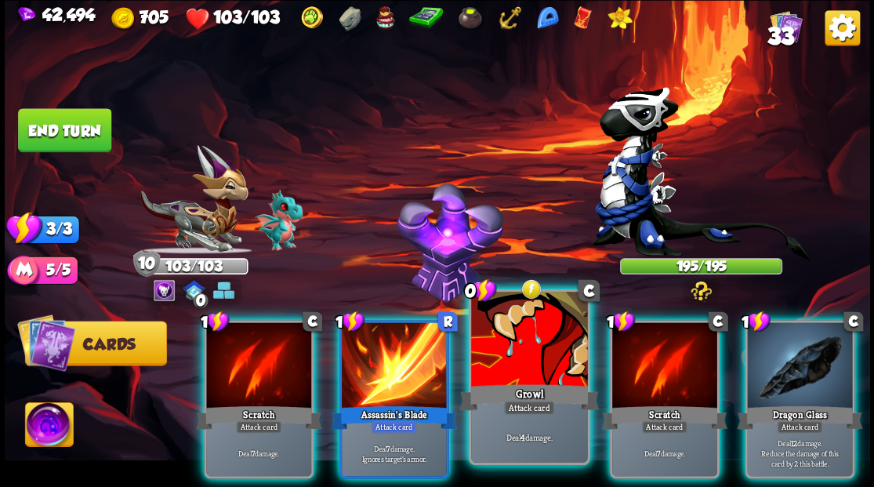
click at [546, 326] on div at bounding box center [529, 341] width 116 height 98
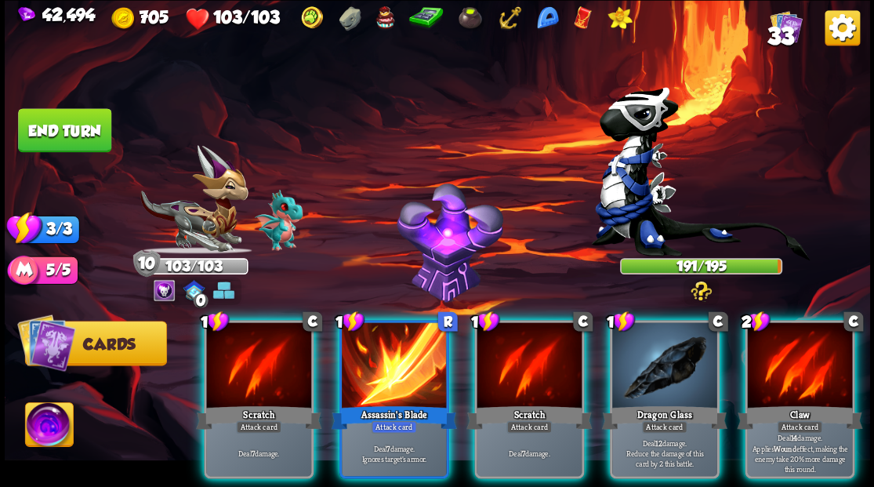
click at [659, 350] on div at bounding box center [664, 366] width 105 height 89
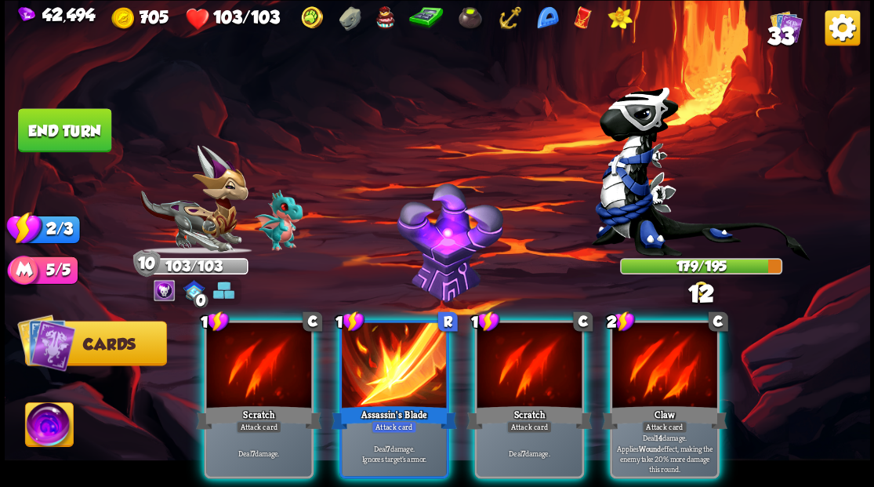
click at [657, 350] on div at bounding box center [664, 366] width 105 height 89
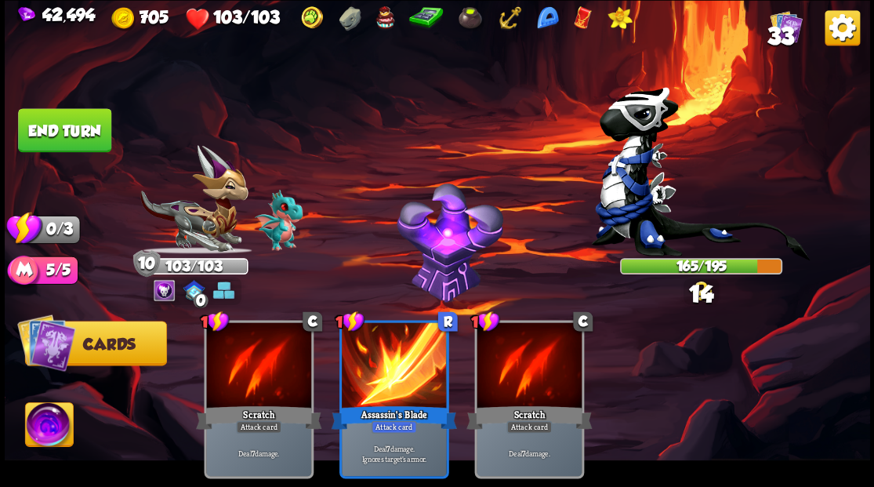
click at [81, 129] on button "End turn" at bounding box center [64, 130] width 93 height 44
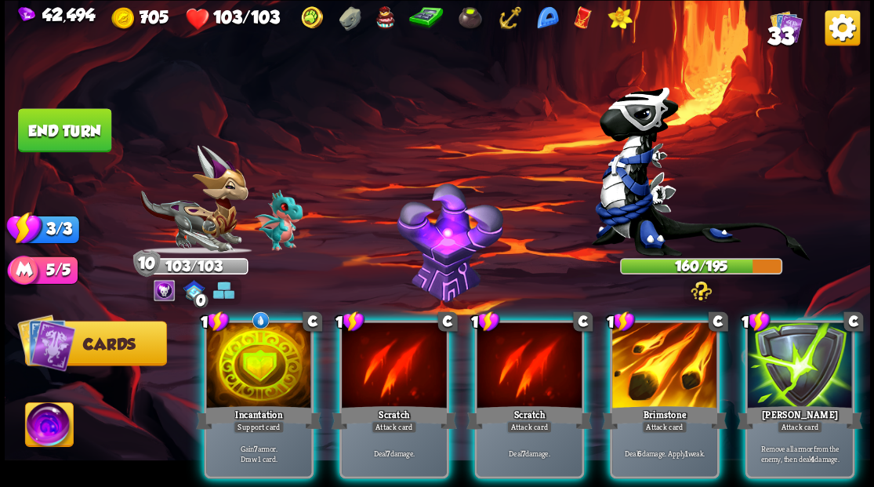
click at [51, 421] on img at bounding box center [49, 426] width 48 height 49
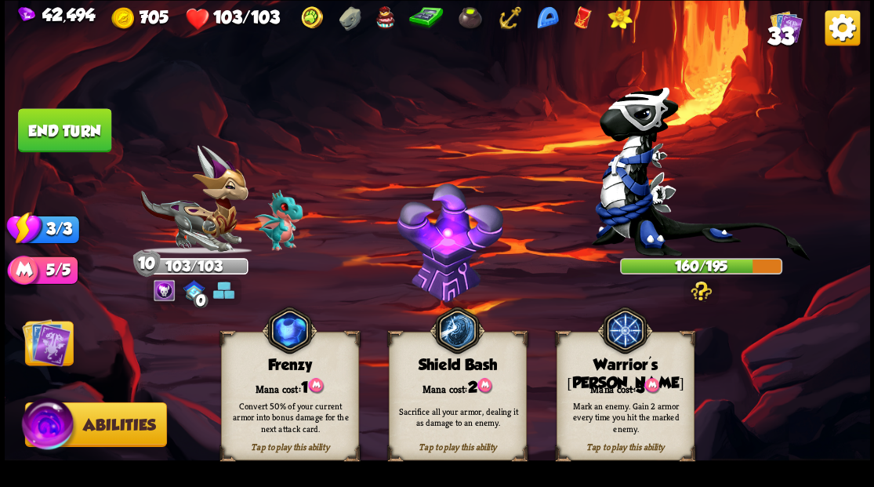
click at [615, 409] on div "Mark an enemy. Gain 2 armor every time you hit the marked enemy." at bounding box center [626, 416] width 125 height 34
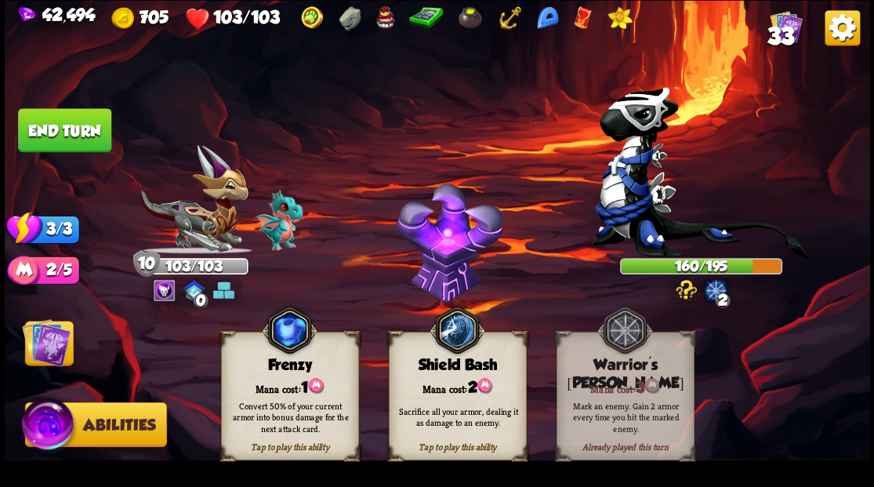
click at [55, 333] on img at bounding box center [46, 342] width 49 height 49
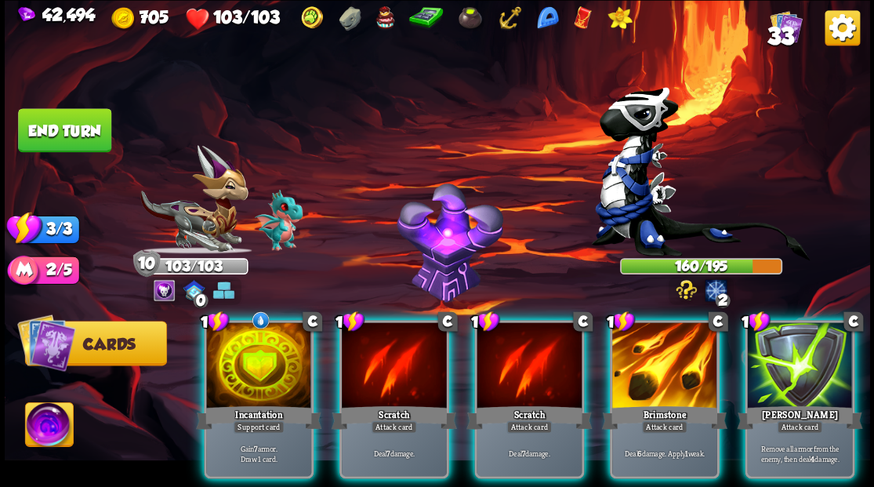
click at [292, 322] on div at bounding box center [258, 366] width 105 height 89
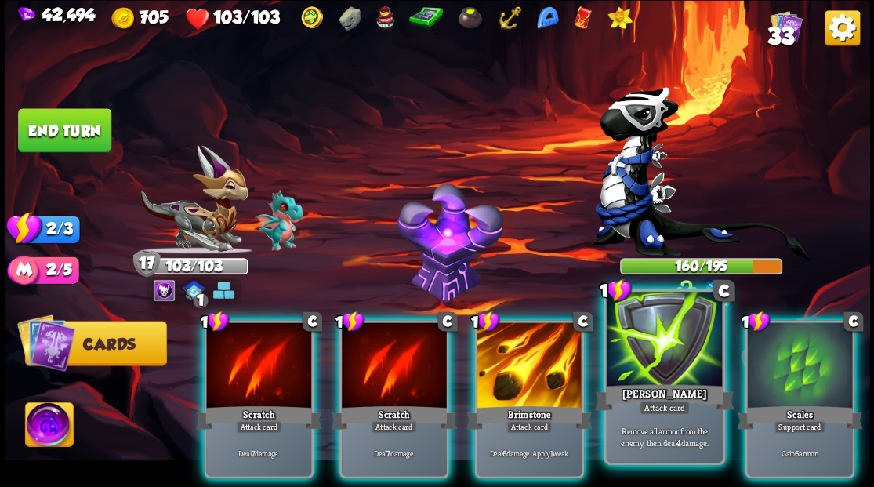
click at [687, 363] on div at bounding box center [664, 341] width 116 height 98
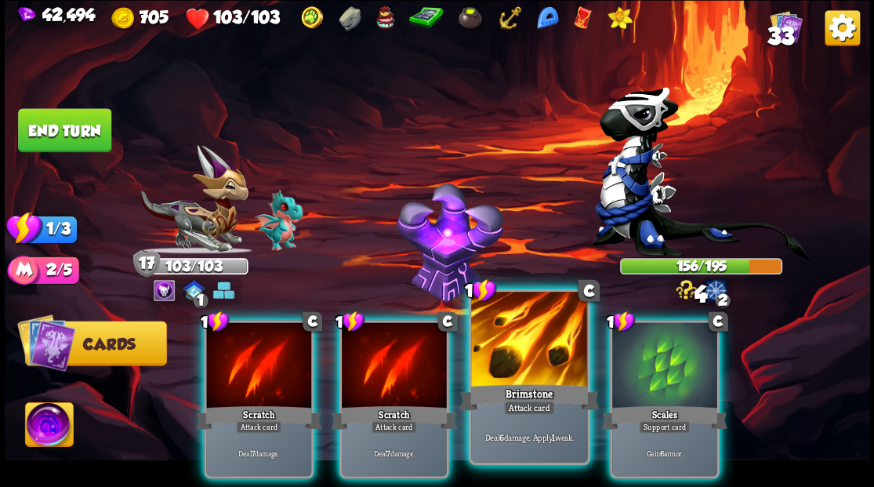
click at [517, 353] on div at bounding box center [529, 341] width 116 height 98
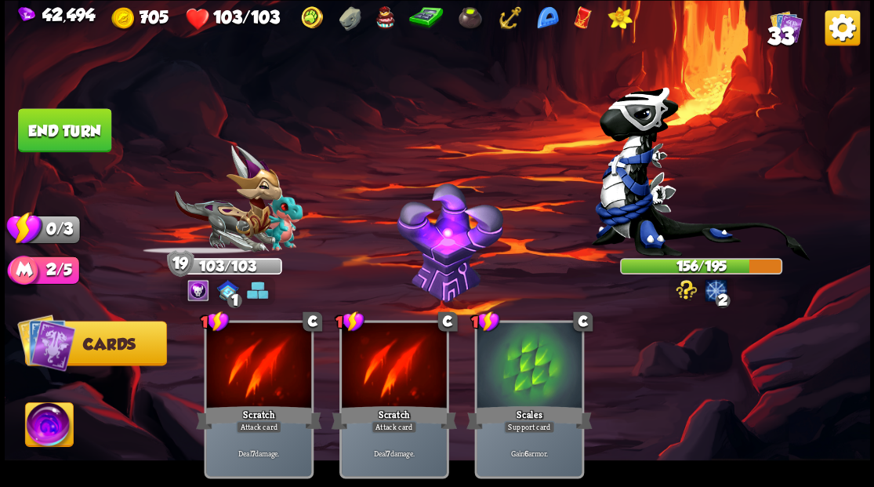
click at [42, 111] on button "End turn" at bounding box center [64, 130] width 93 height 44
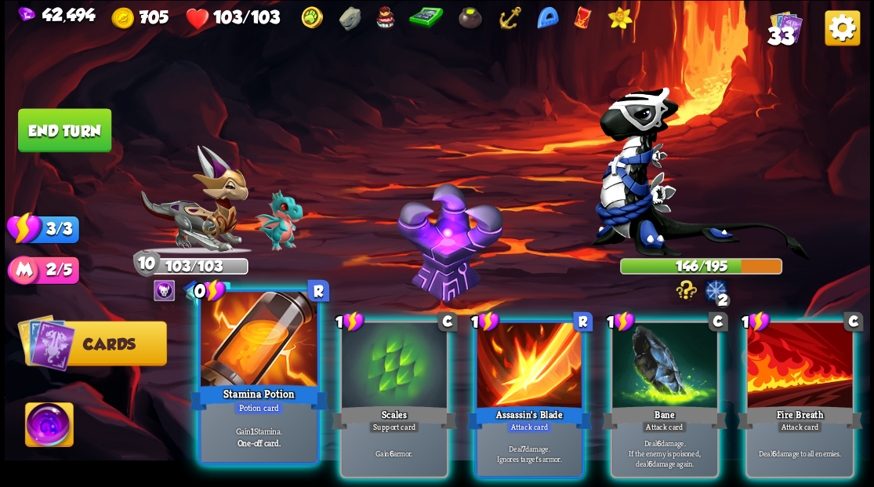
click at [244, 328] on div at bounding box center [259, 341] width 116 height 98
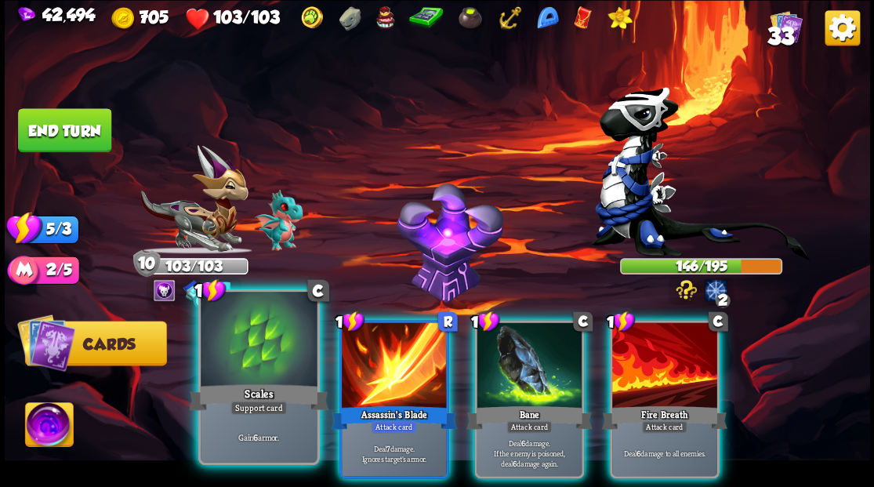
click at [285, 334] on div at bounding box center [259, 341] width 116 height 98
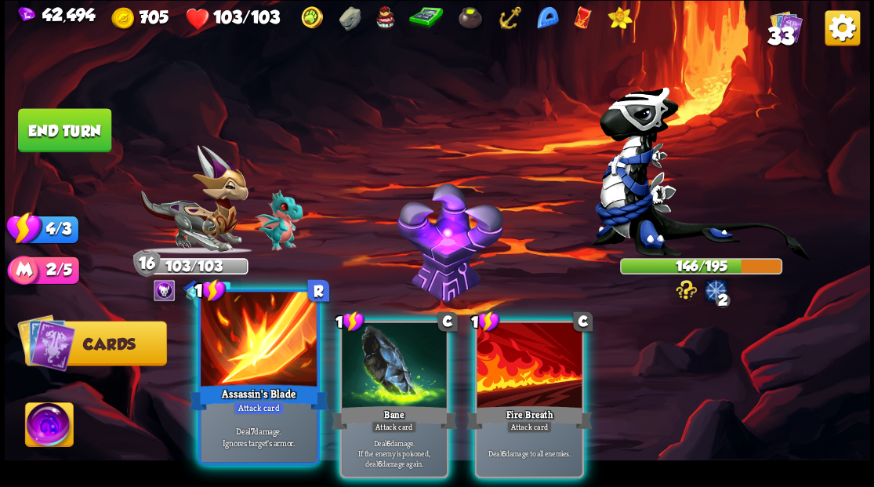
click at [298, 333] on div at bounding box center [259, 341] width 116 height 98
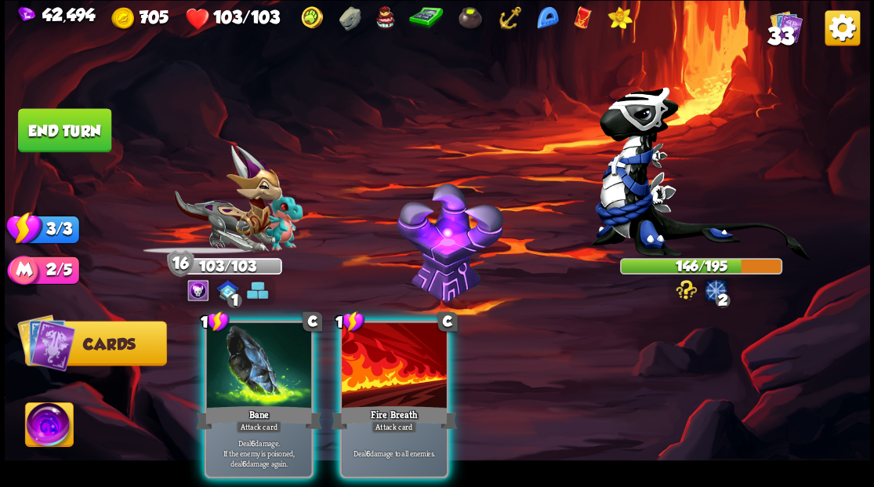
click at [298, 333] on div at bounding box center [258, 366] width 105 height 89
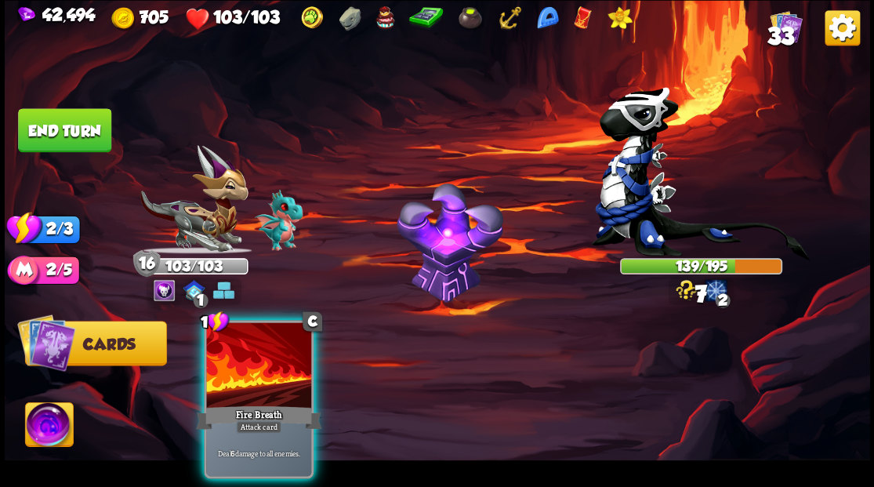
click at [298, 333] on div at bounding box center [258, 366] width 105 height 89
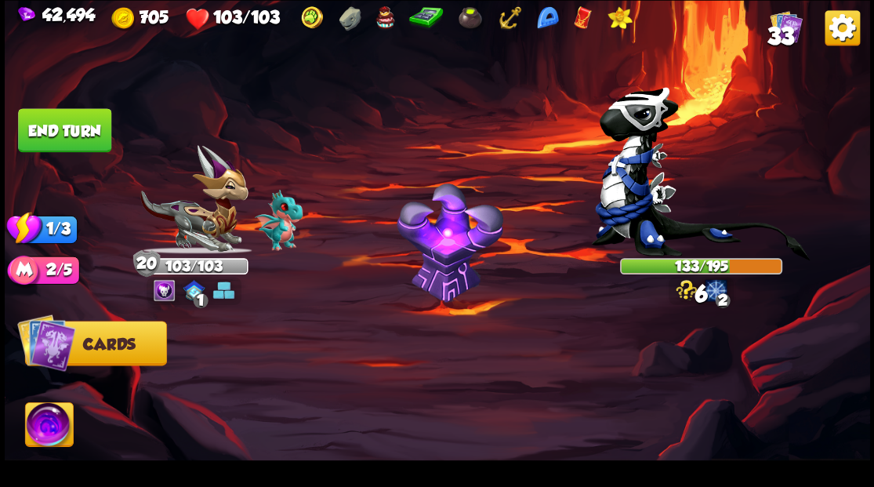
click at [63, 129] on button "End turn" at bounding box center [64, 130] width 93 height 44
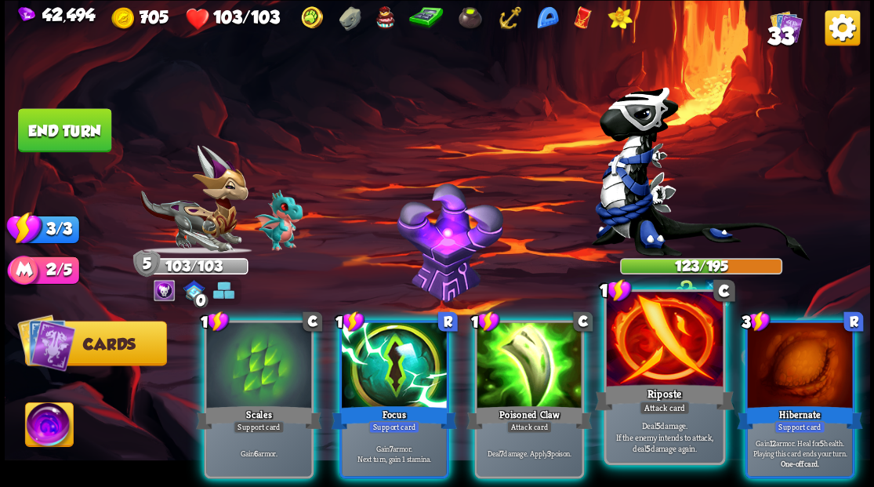
click at [639, 399] on div "Riposte" at bounding box center [664, 396] width 140 height 31
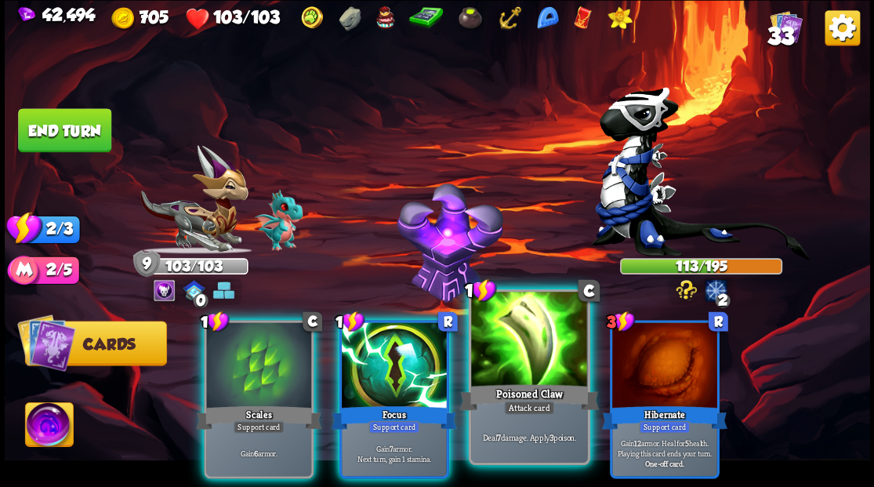
click at [519, 342] on div at bounding box center [529, 341] width 116 height 98
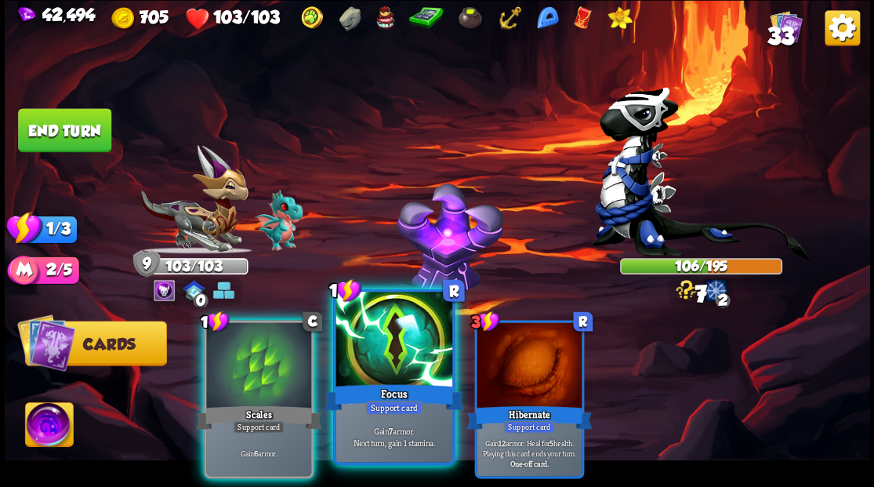
click at [391, 350] on div at bounding box center [394, 341] width 116 height 98
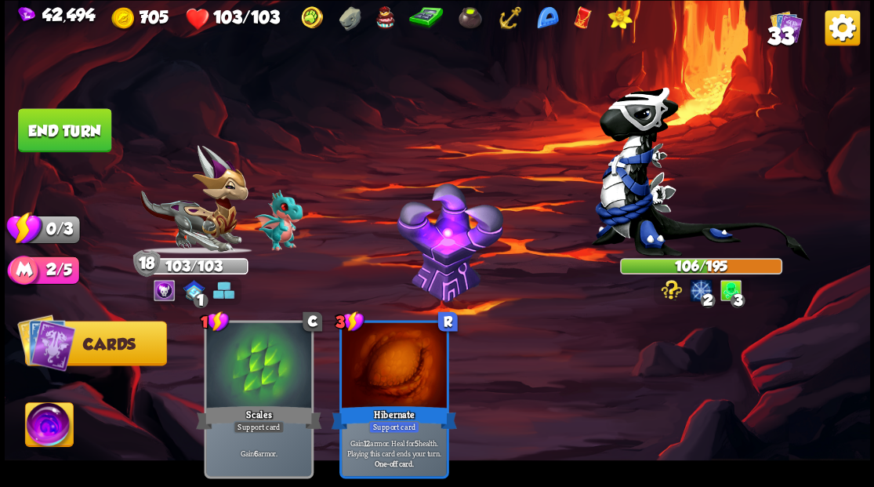
click at [75, 123] on button "End turn" at bounding box center [64, 130] width 93 height 44
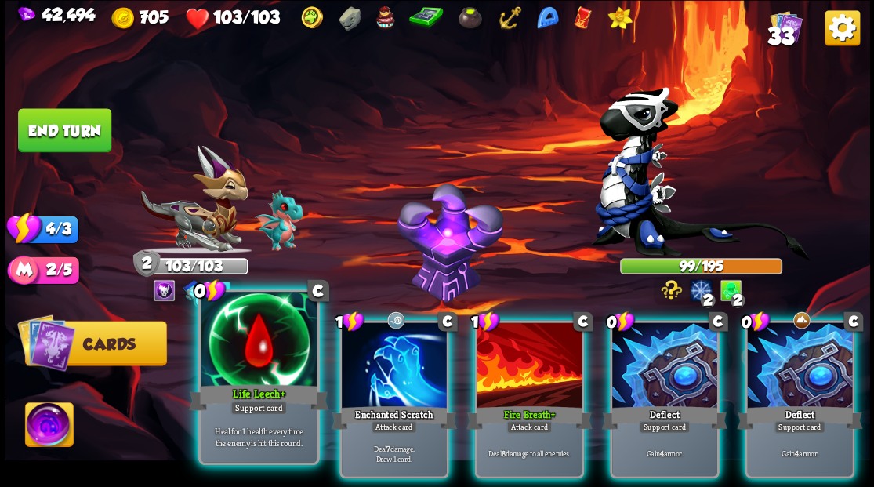
click at [263, 368] on div at bounding box center [259, 341] width 116 height 98
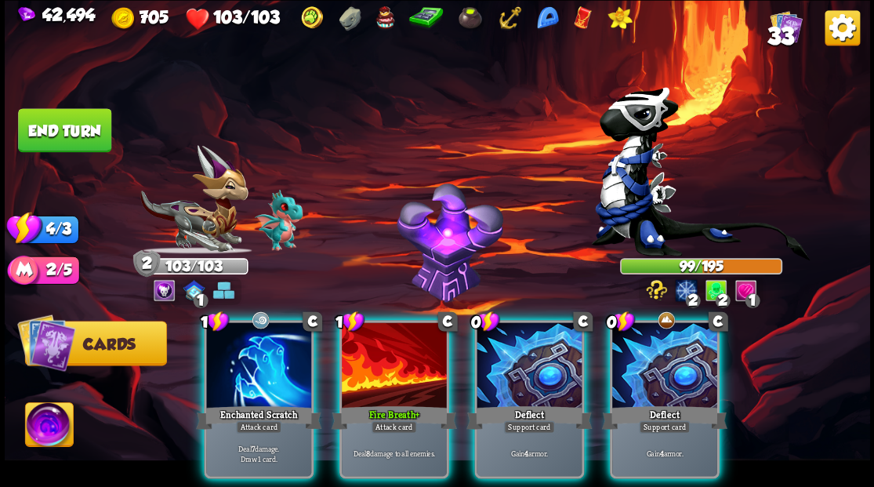
drag, startPoint x: 522, startPoint y: 392, endPoint x: 530, endPoint y: 390, distance: 8.0
click at [526, 403] on div "Deflect" at bounding box center [528, 417] width 125 height 28
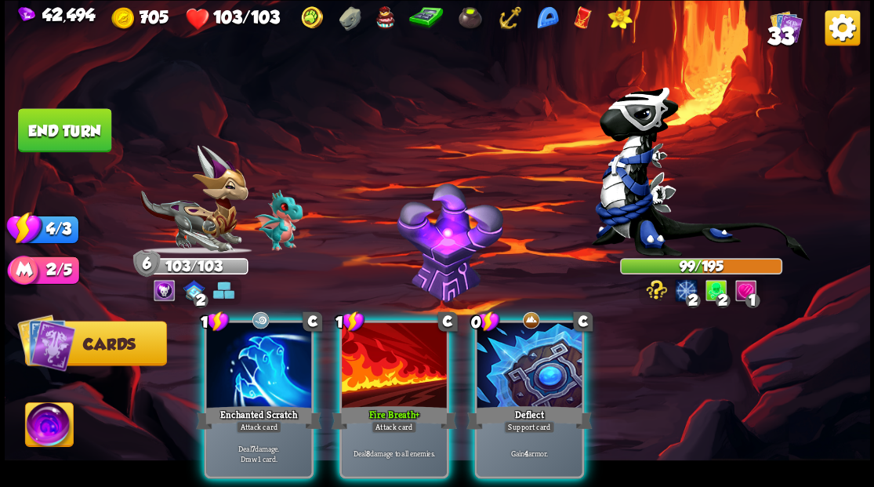
drag, startPoint x: 554, startPoint y: 371, endPoint x: 546, endPoint y: 370, distance: 8.7
click at [550, 370] on div at bounding box center [529, 366] width 105 height 89
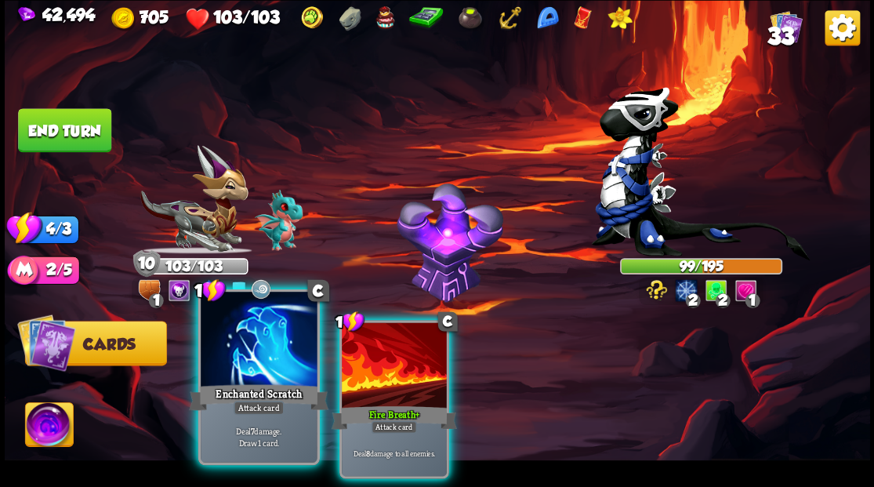
click at [237, 364] on div at bounding box center [259, 341] width 116 height 98
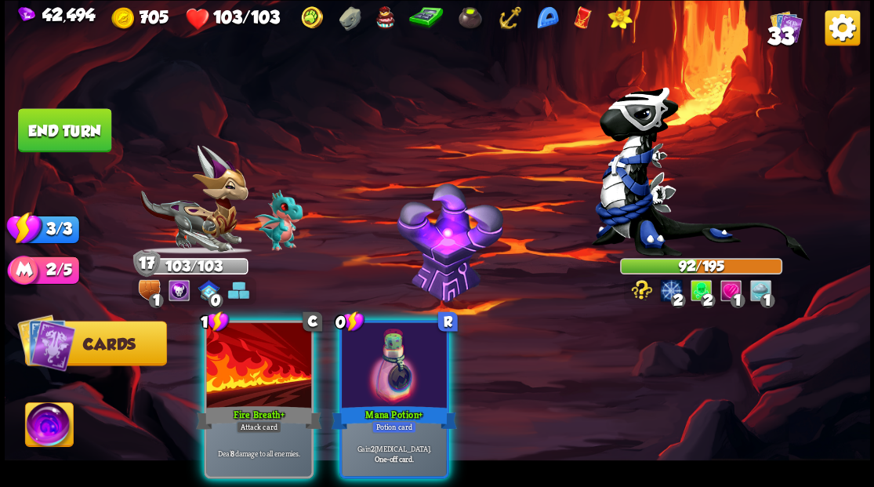
click at [396, 346] on div at bounding box center [394, 366] width 105 height 89
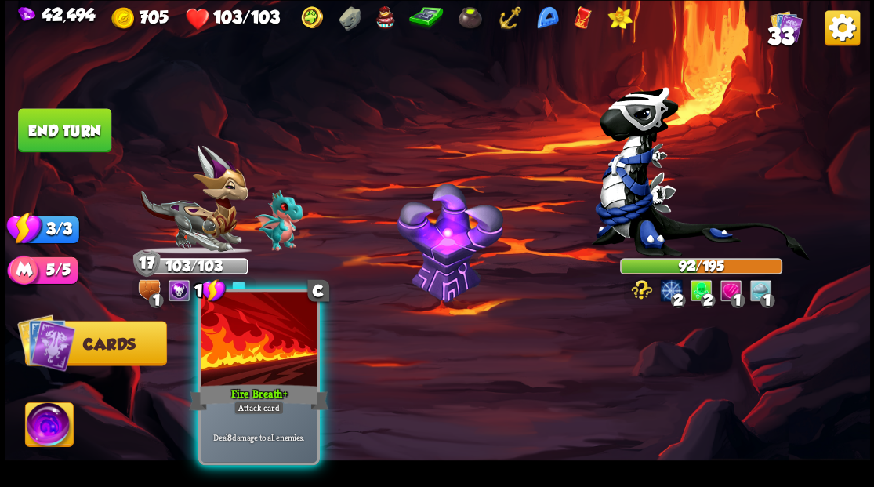
click at [251, 371] on div at bounding box center [259, 341] width 116 height 98
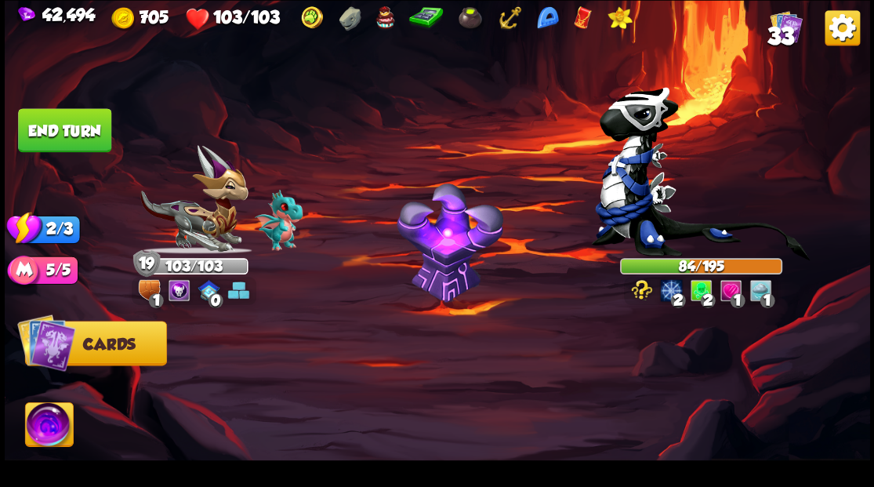
click at [67, 121] on button "End turn" at bounding box center [64, 130] width 93 height 44
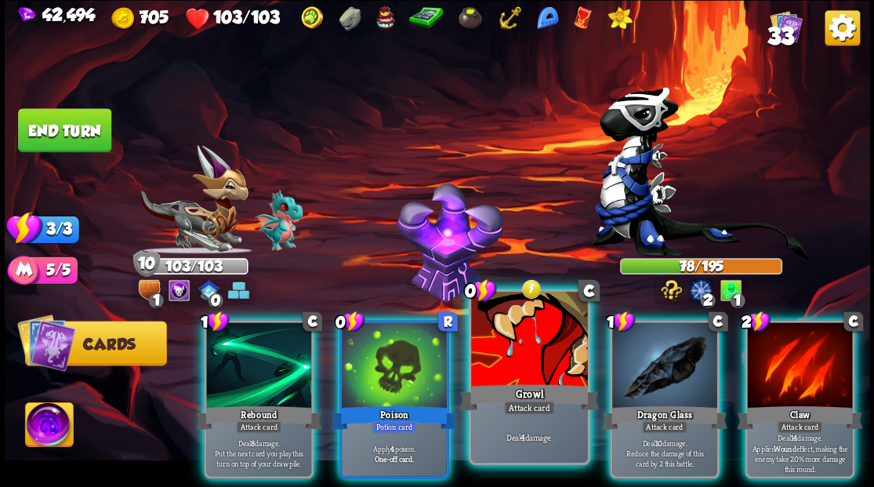
click at [536, 339] on div at bounding box center [529, 341] width 116 height 98
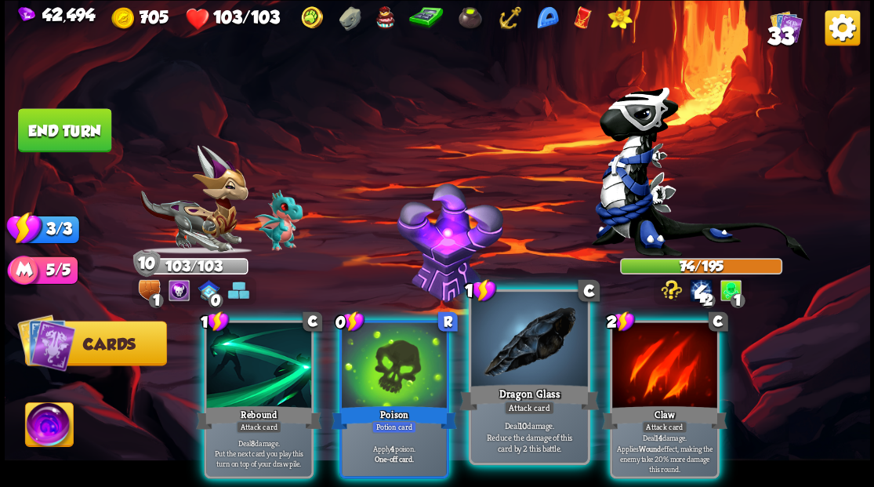
click at [537, 341] on div at bounding box center [529, 341] width 116 height 98
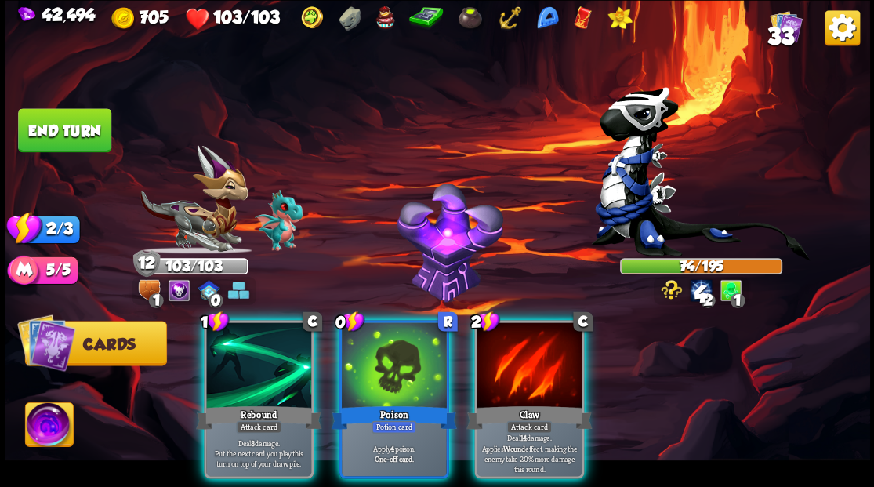
click at [538, 342] on div at bounding box center [529, 366] width 105 height 89
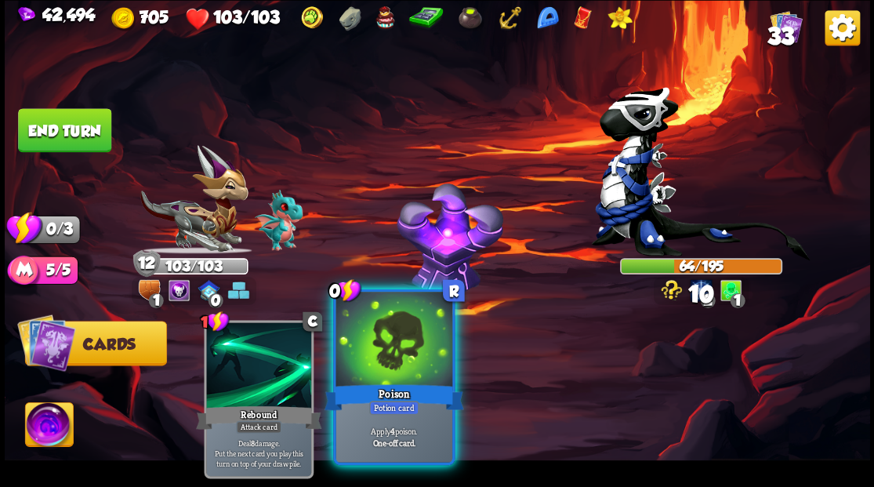
click at [415, 350] on div at bounding box center [394, 341] width 116 height 98
click at [415, 350] on div "1 C Rebound Attack card Deal 8 damage. Put the next card you play this turn on …" at bounding box center [523, 378] width 692 height 216
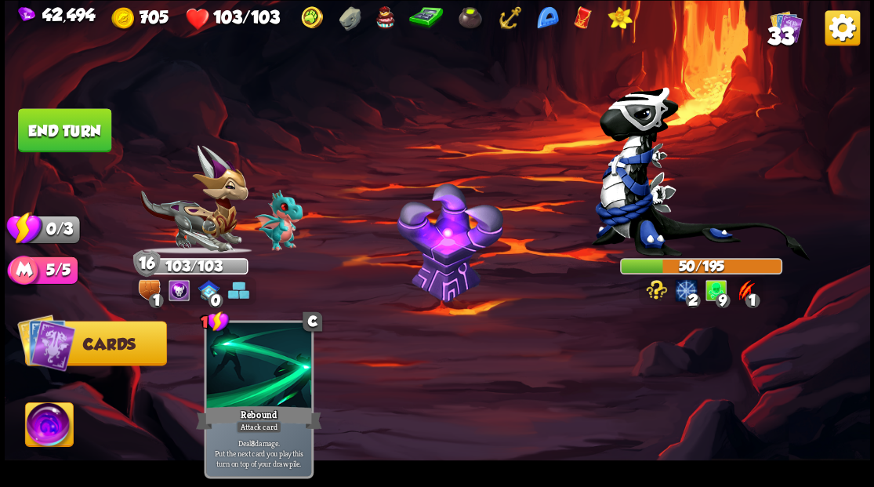
click at [91, 122] on button "End turn" at bounding box center [64, 130] width 93 height 44
